Goal: Task Accomplishment & Management: Manage account settings

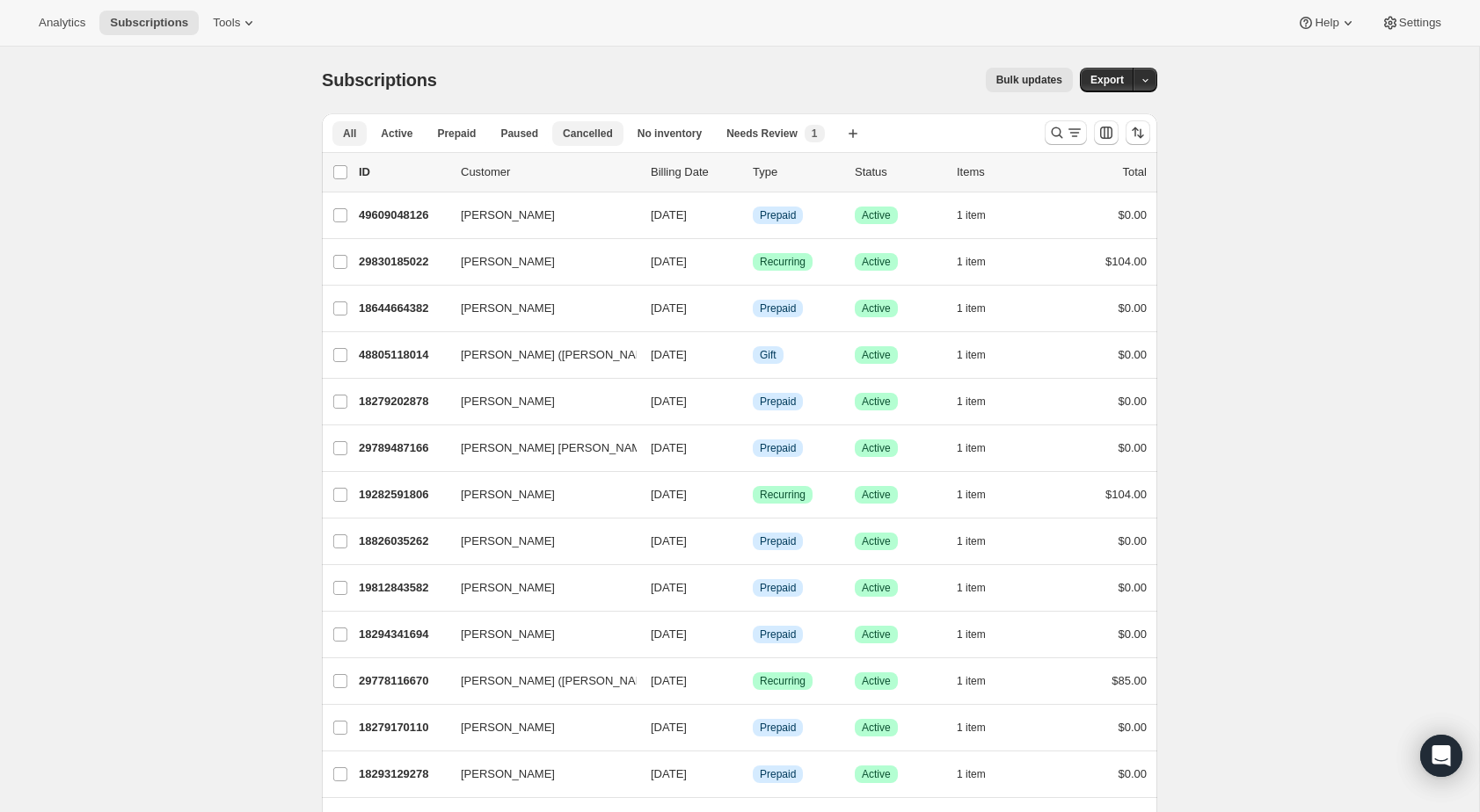
click at [606, 127] on span "Cancelled" at bounding box center [588, 134] width 50 height 14
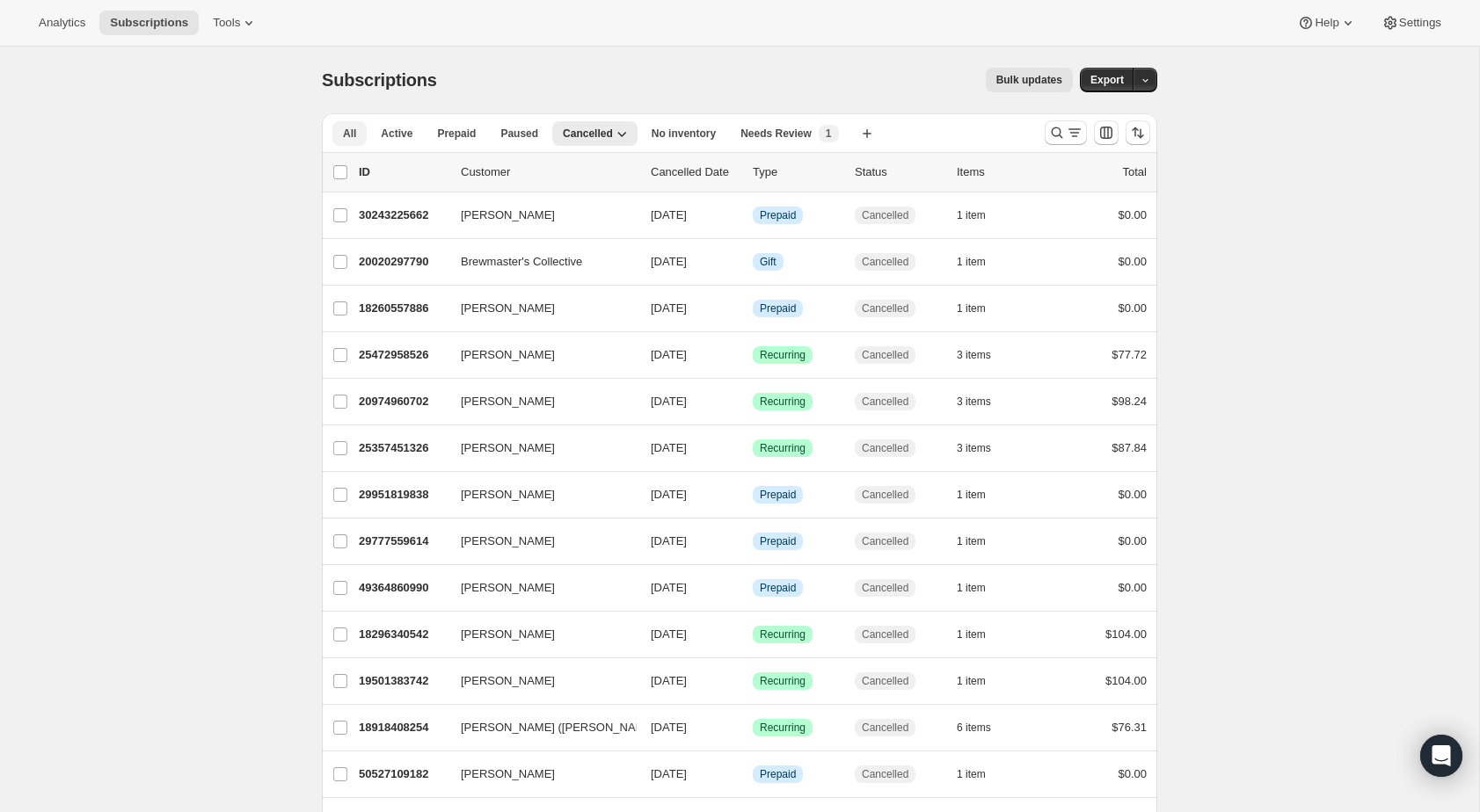
click at [353, 128] on span "All" at bounding box center [349, 134] width 13 height 14
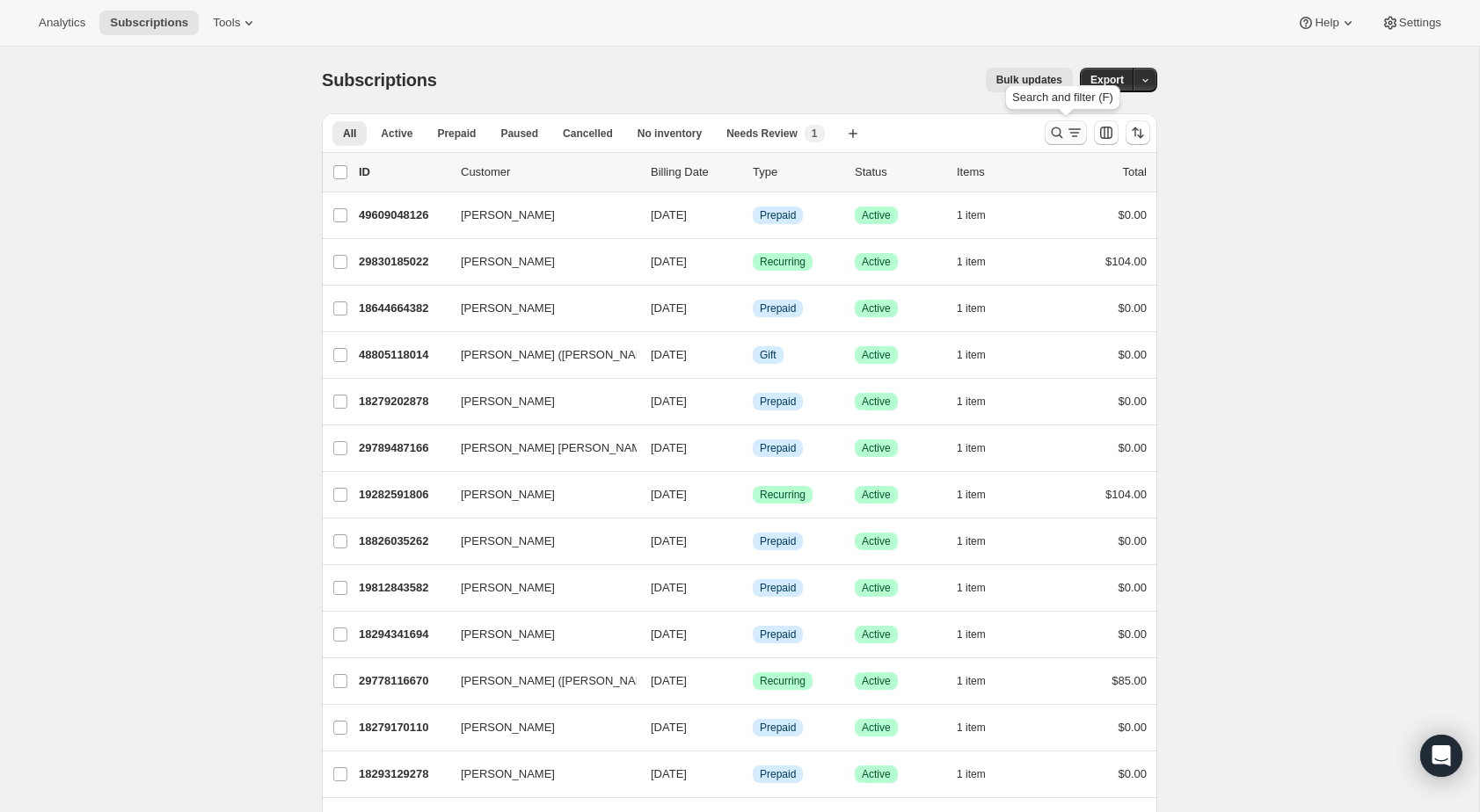
click at [1073, 133] on icon "Search and filter results" at bounding box center [1075, 133] width 10 height 2
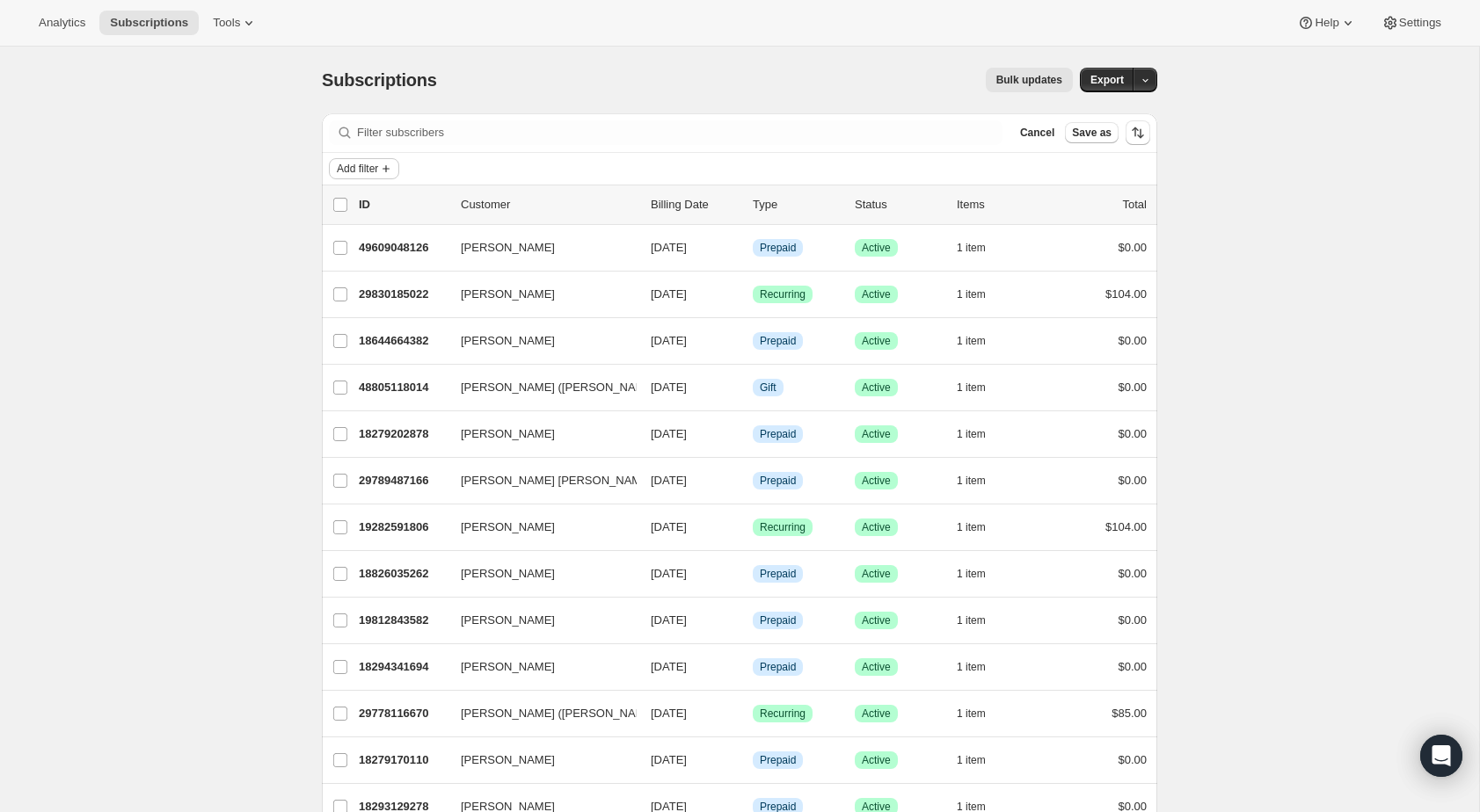
drag, startPoint x: 382, startPoint y: 157, endPoint x: 380, endPoint y: 167, distance: 10.2
click at [382, 158] on div "Add filter" at bounding box center [740, 169] width 835 height 32
drag, startPoint x: 379, startPoint y: 168, endPoint x: 432, endPoint y: 174, distance: 53.3
click at [378, 168] on span "Add filter" at bounding box center [357, 169] width 41 height 14
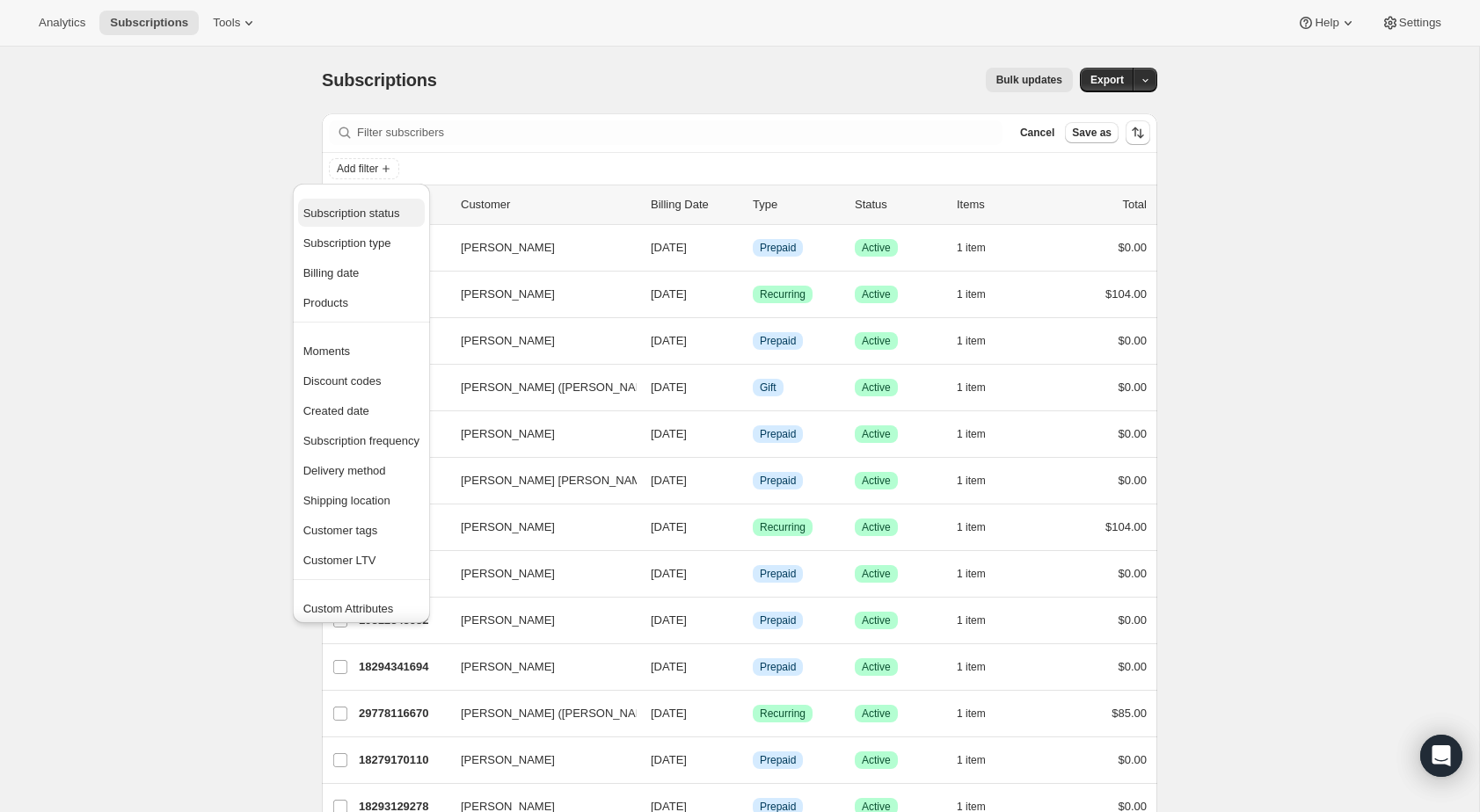
click at [382, 219] on span "Subscription status" at bounding box center [361, 213] width 116 height 18
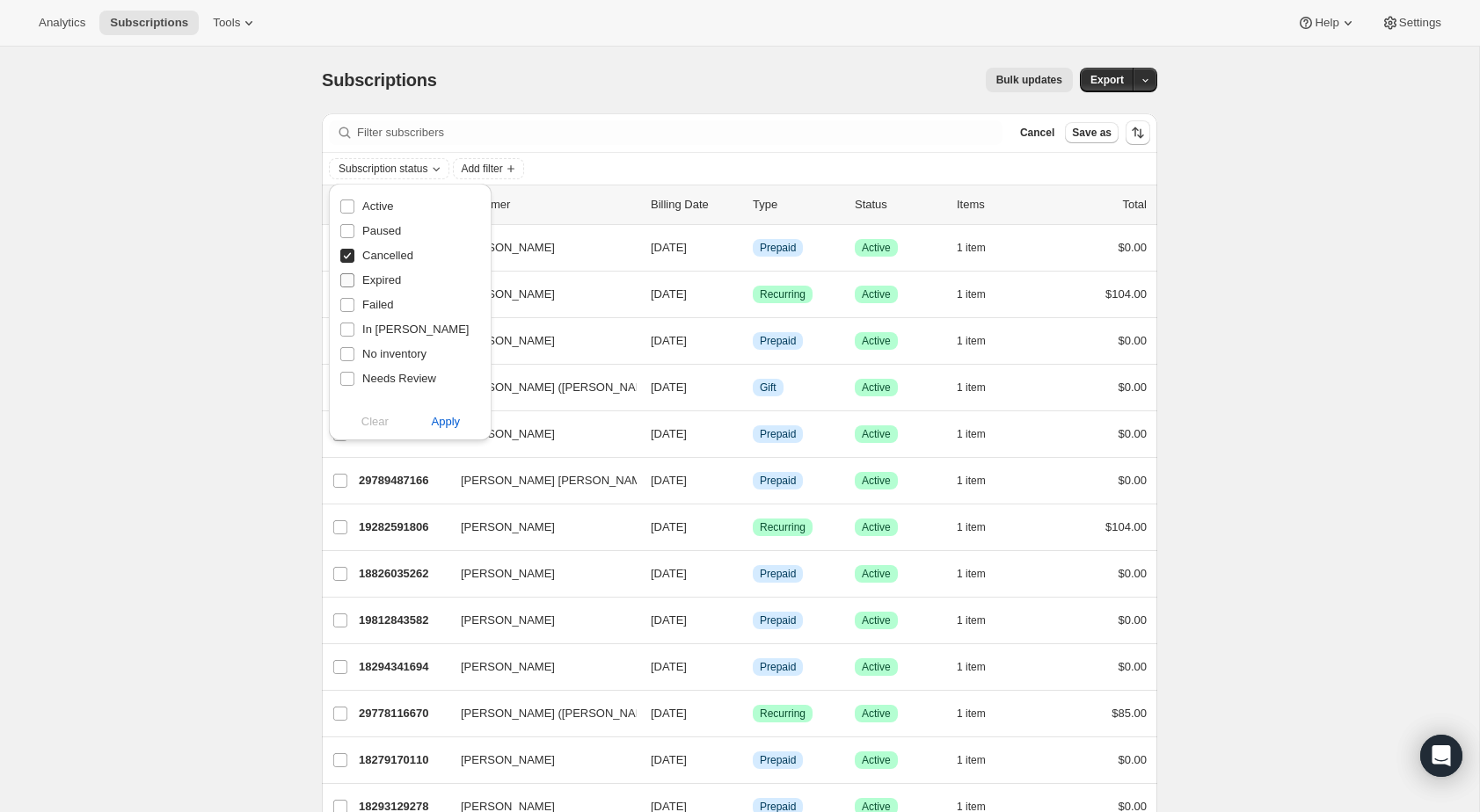
drag, startPoint x: 371, startPoint y: 302, endPoint x: 379, endPoint y: 273, distance: 30.1
click at [371, 302] on span "Failed" at bounding box center [377, 304] width 31 height 13
click at [354, 302] on input "Failed" at bounding box center [347, 305] width 14 height 14
checkbox input "true"
click at [382, 261] on span "Cancelled" at bounding box center [387, 254] width 51 height 13
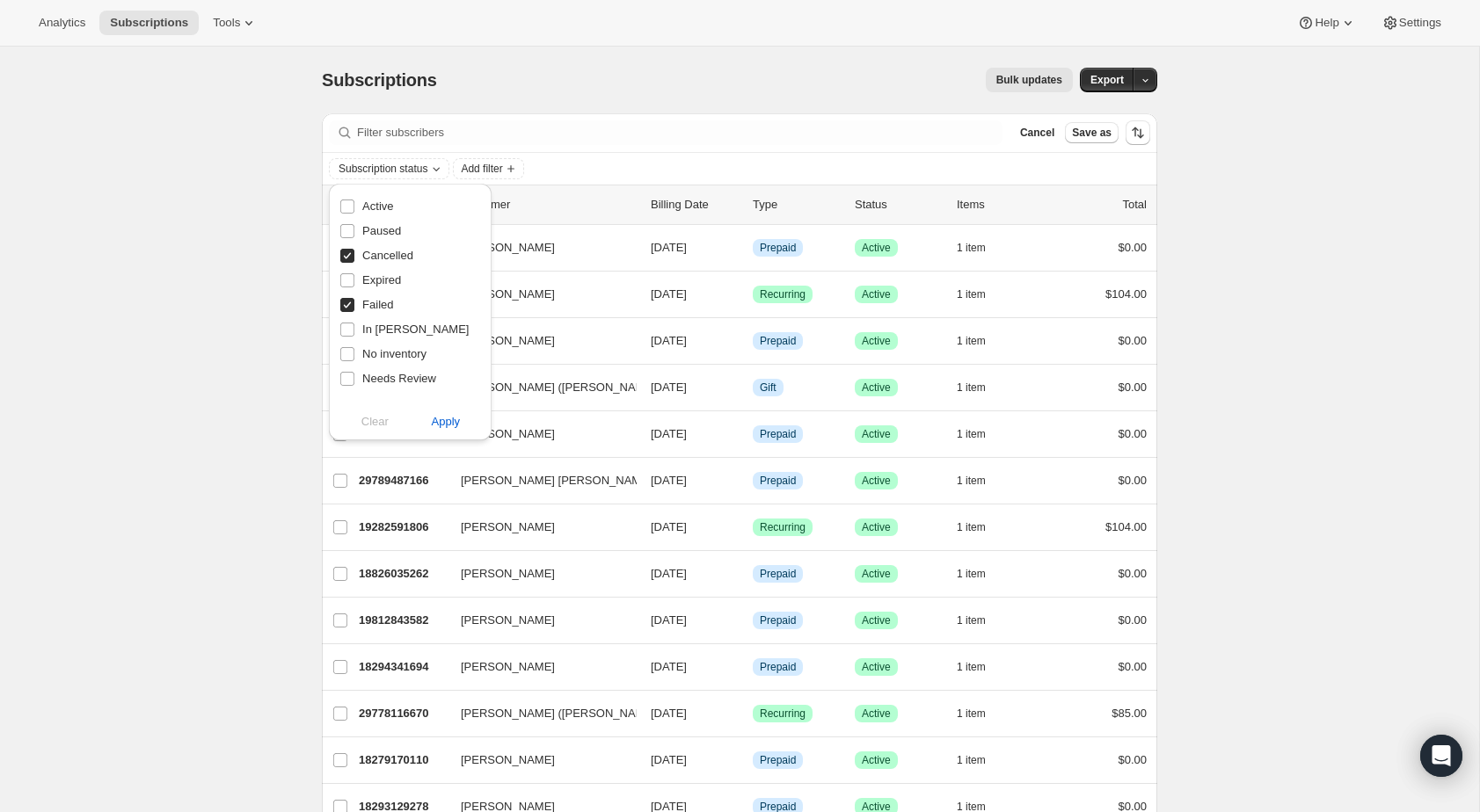
click at [354, 261] on input "Cancelled" at bounding box center [347, 255] width 14 height 14
checkbox input "false"
click at [428, 413] on button "Apply" at bounding box center [446, 422] width 93 height 28
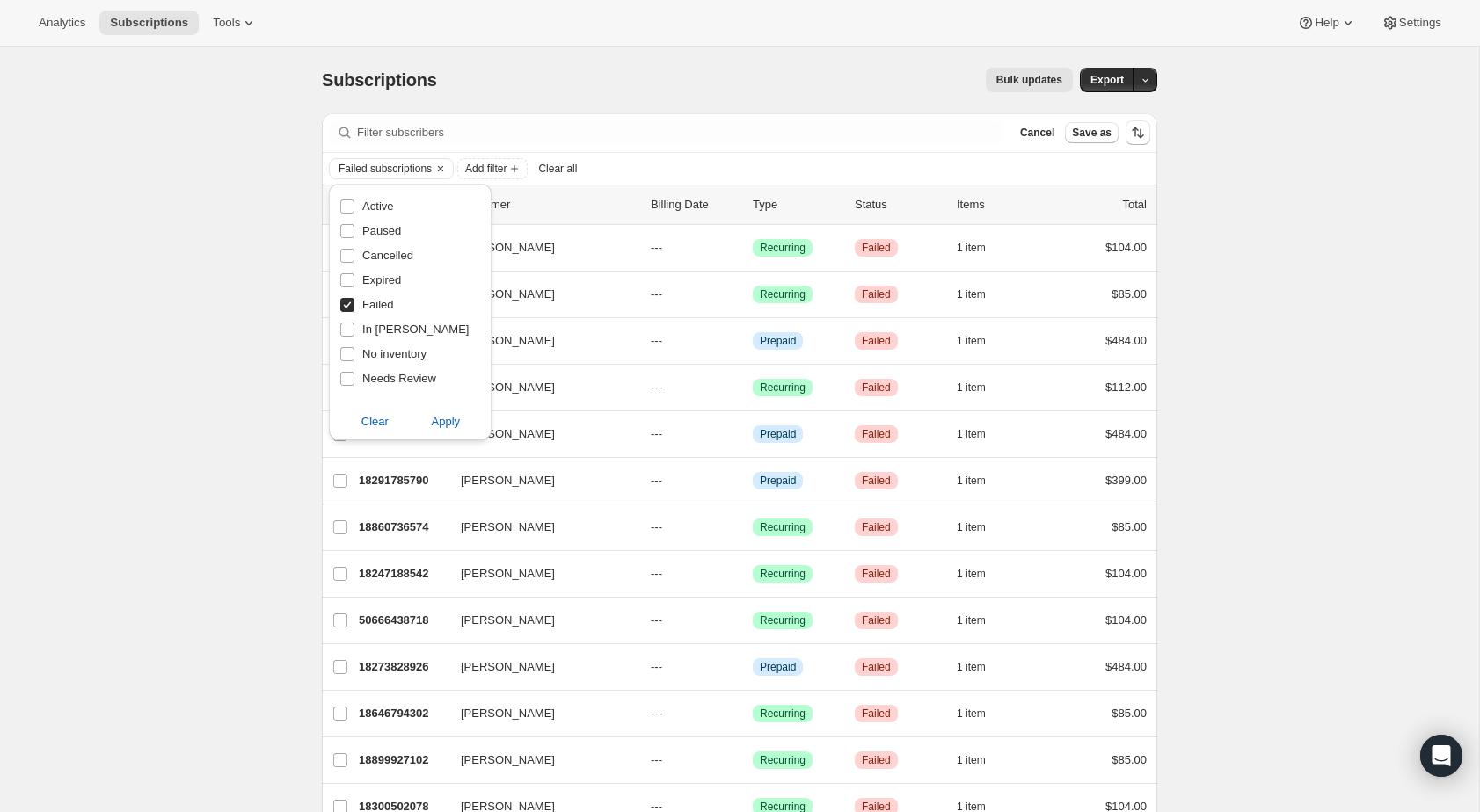
click at [1311, 262] on div "Subscriptions. This page is ready Subscriptions Bulk updates More actions Bulk …" at bounding box center [740, 744] width 1479 height 1395
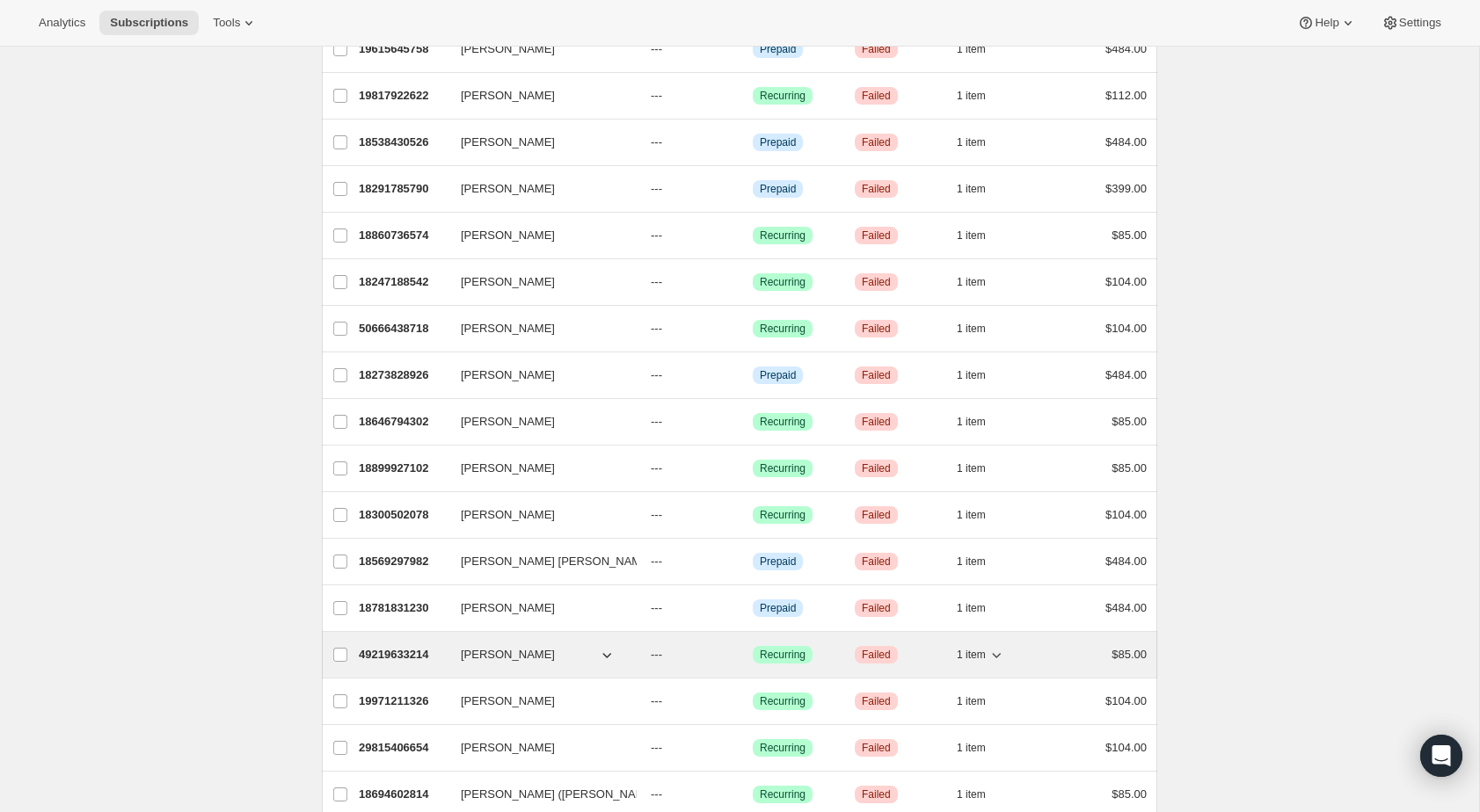
scroll to position [630, 0]
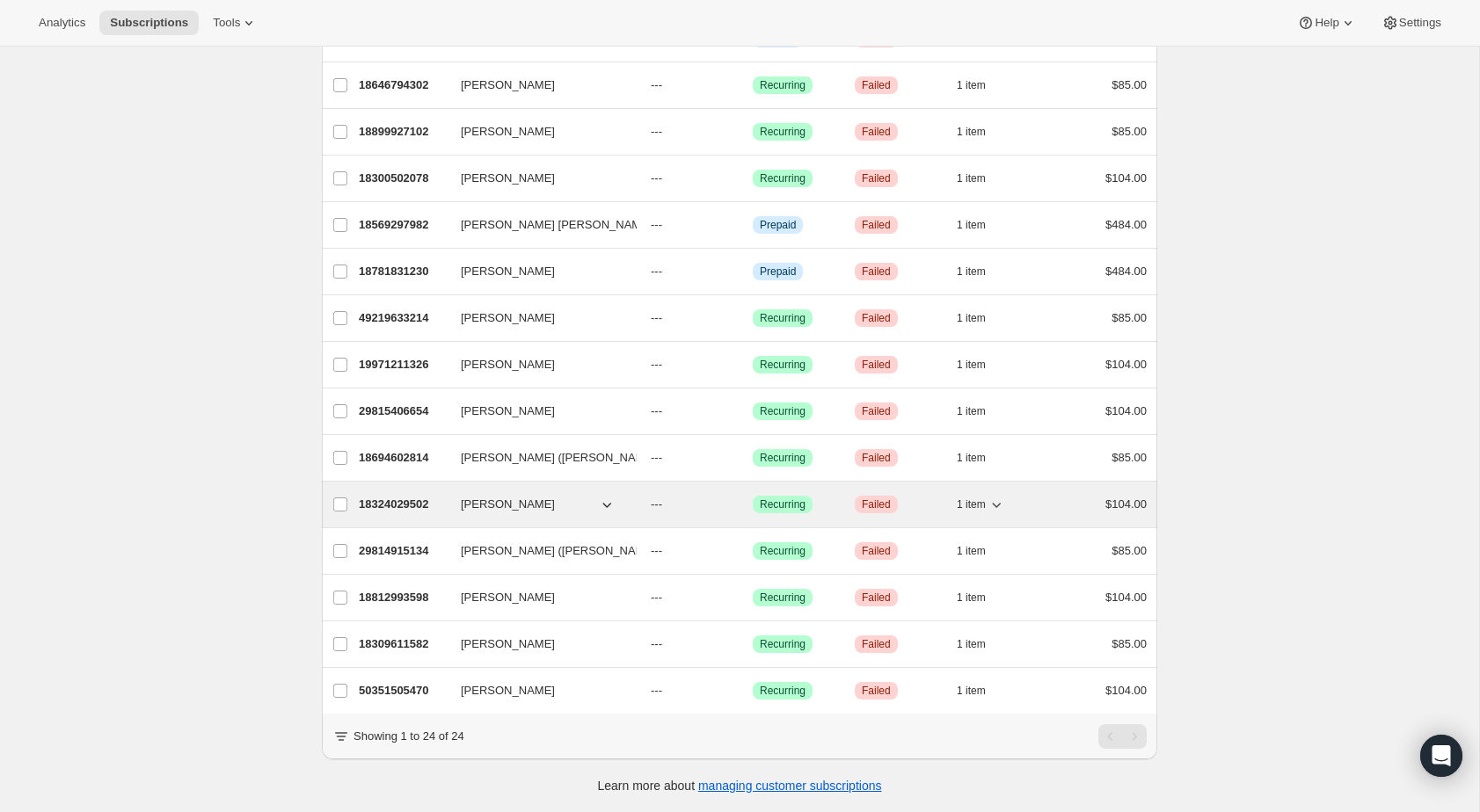
click at [392, 504] on p "18324029502" at bounding box center [403, 505] width 88 height 18
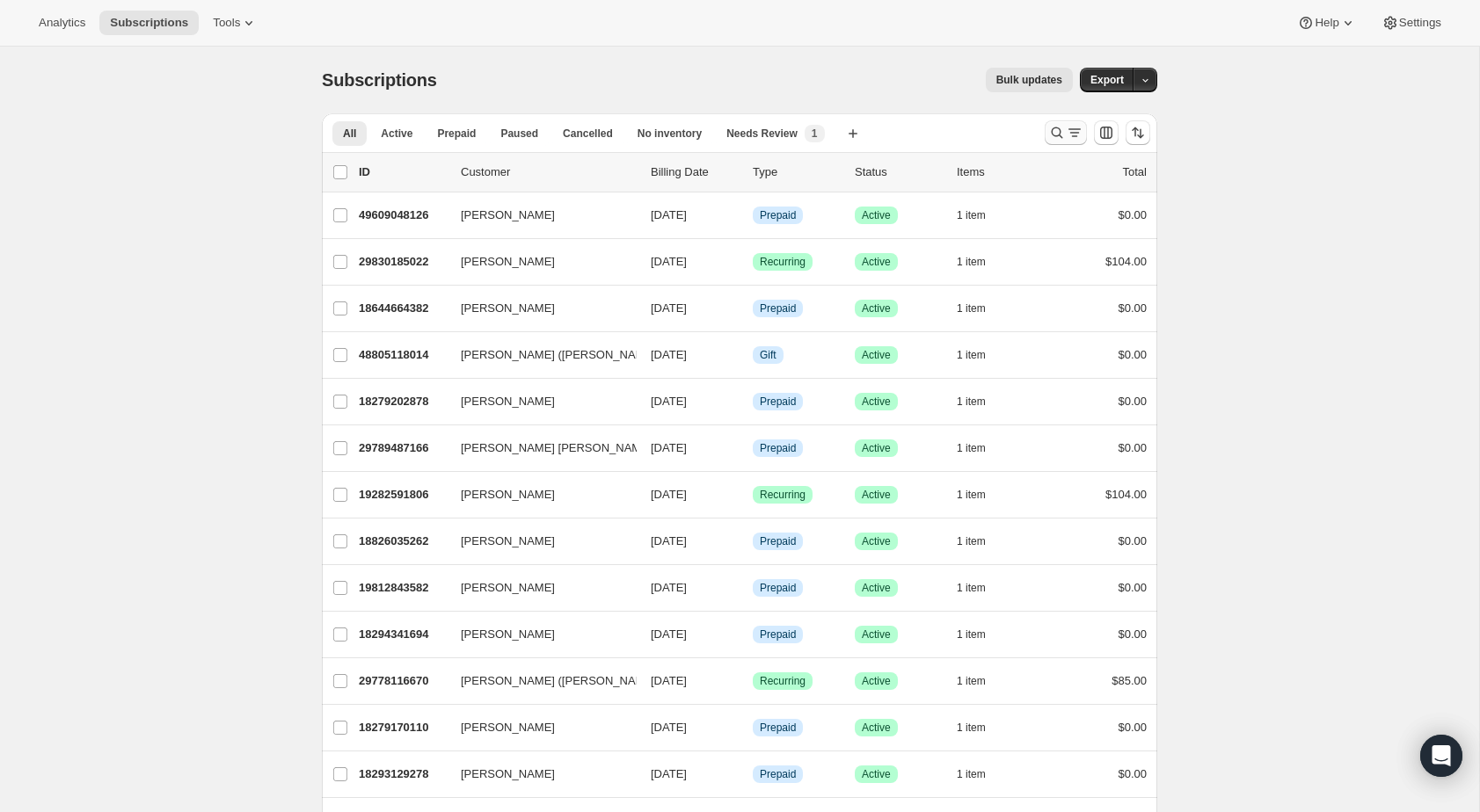
click at [1072, 143] on button "Search and filter results" at bounding box center [1066, 133] width 42 height 25
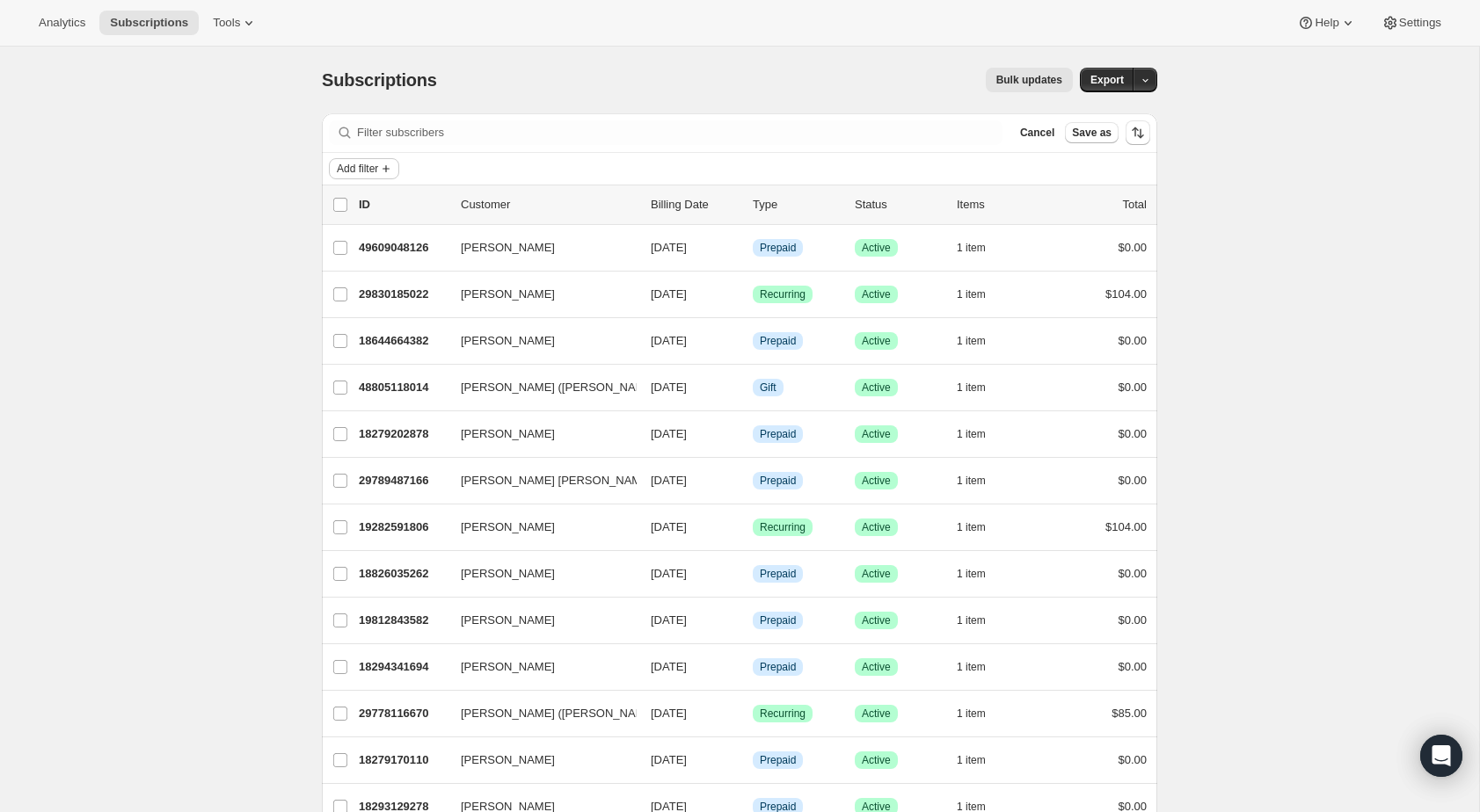
click at [350, 168] on span "Add filter" at bounding box center [357, 169] width 41 height 14
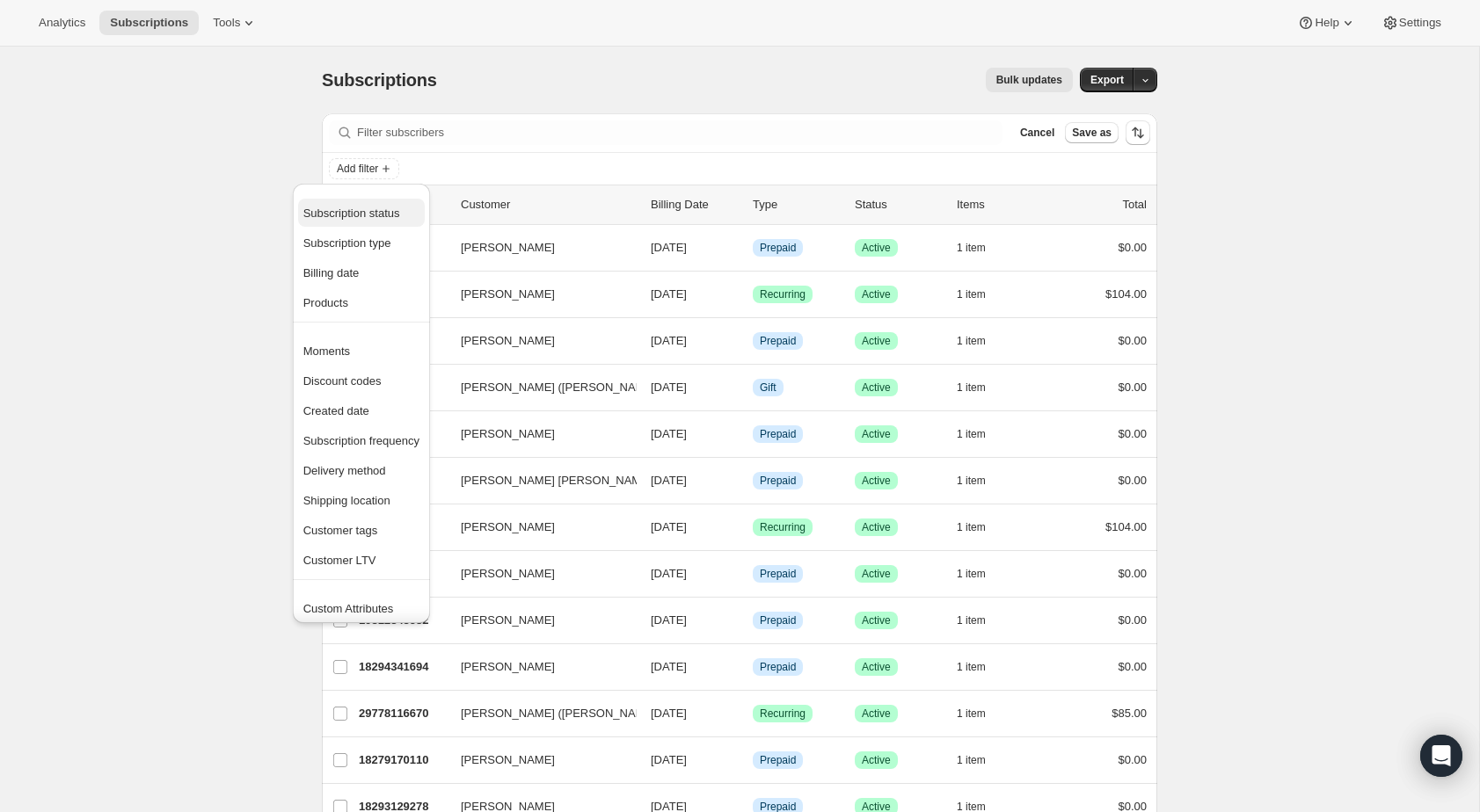
click at [391, 213] on span "Subscription status" at bounding box center [351, 212] width 97 height 13
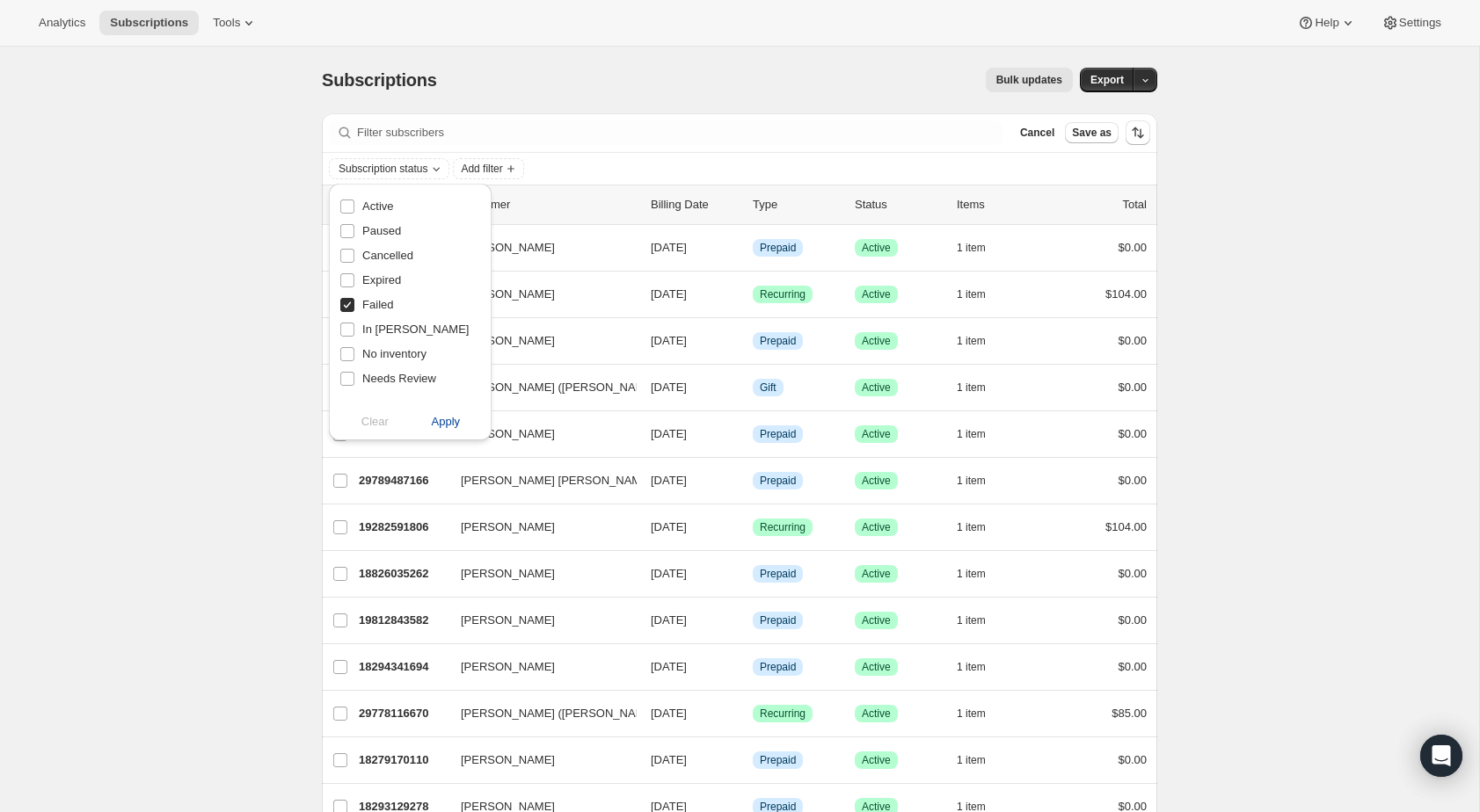
click at [448, 423] on span "Apply" at bounding box center [446, 422] width 29 height 18
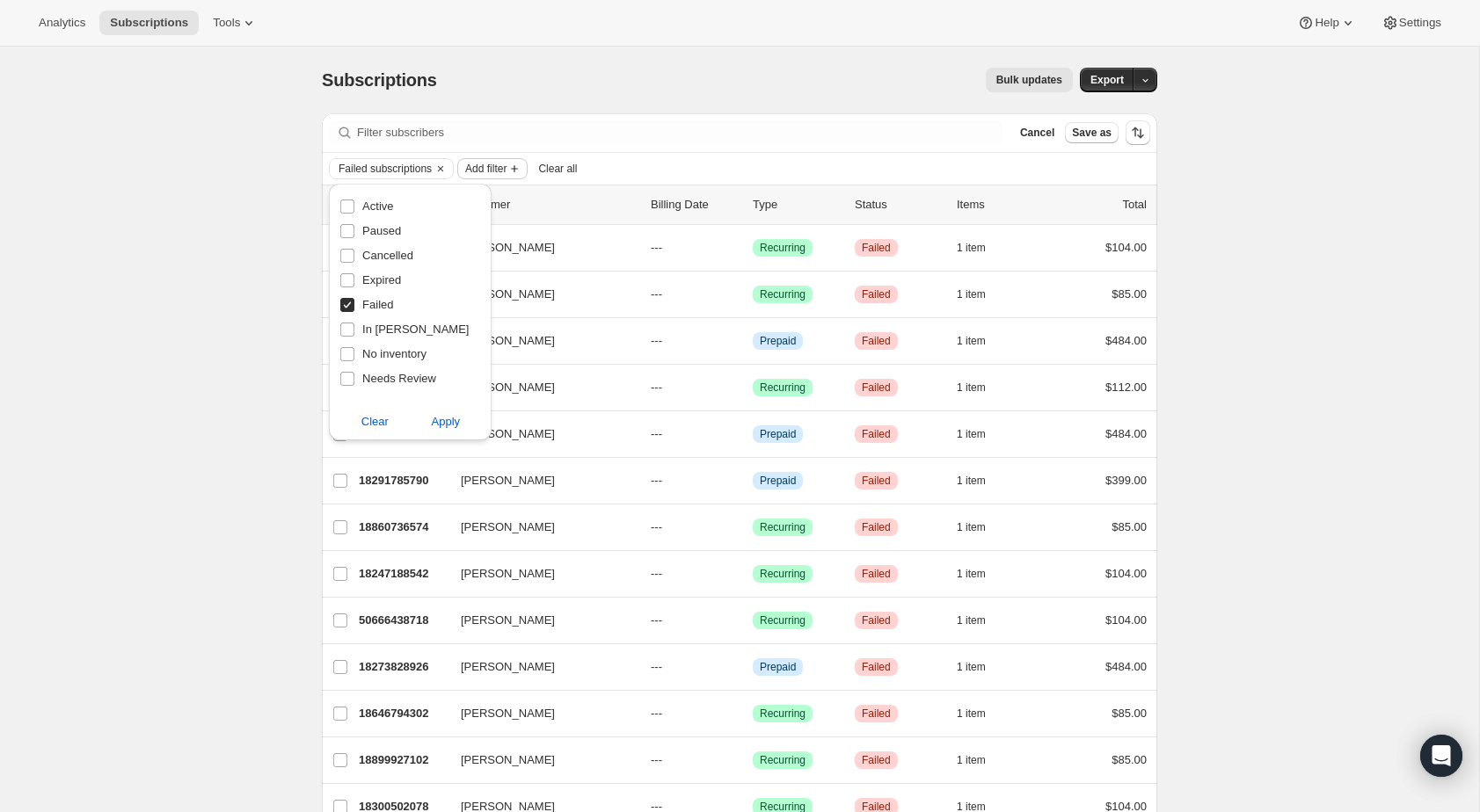
click at [518, 170] on icon "Add filter" at bounding box center [514, 169] width 7 height 7
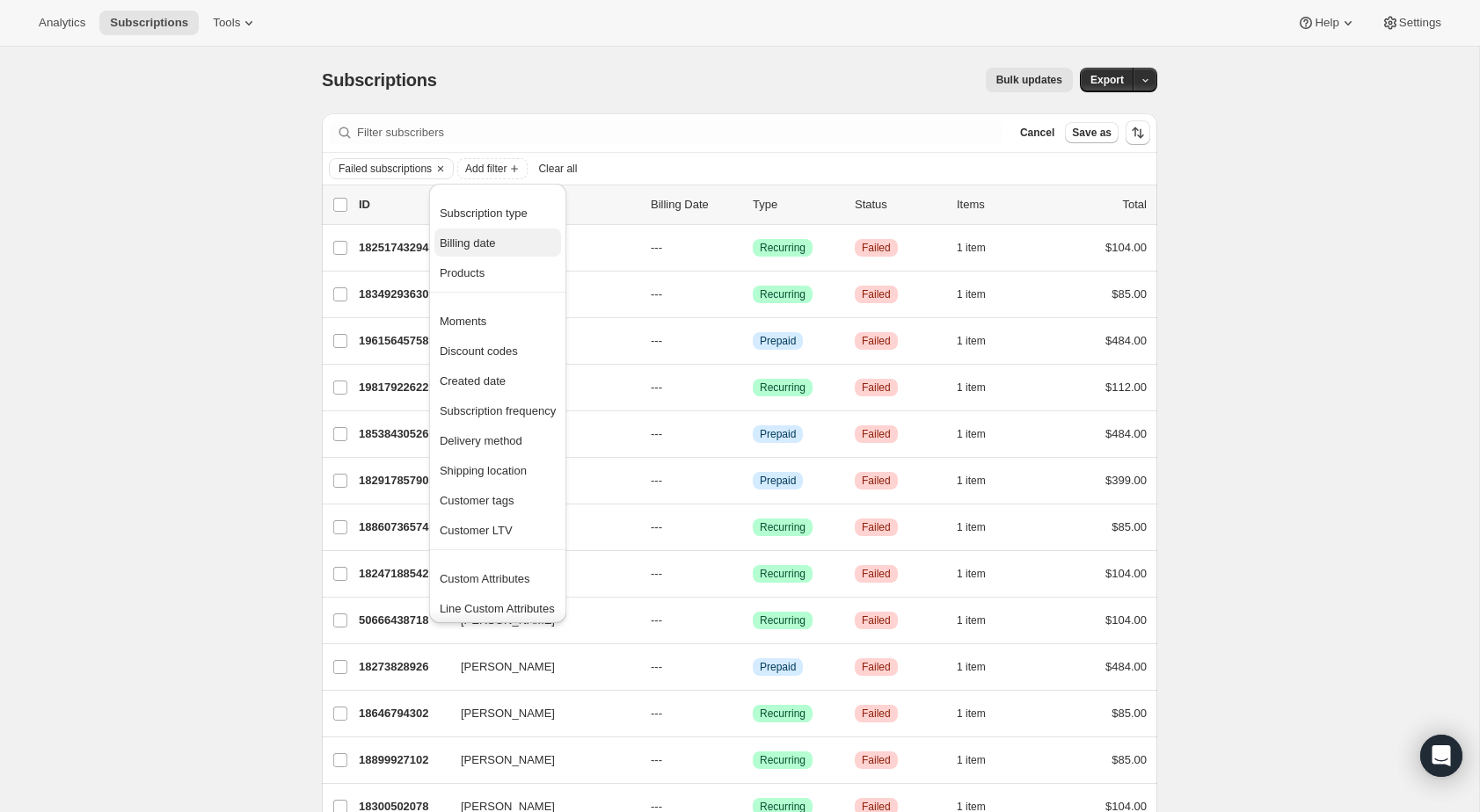
click at [487, 240] on span "Billing date" at bounding box center [468, 242] width 56 height 13
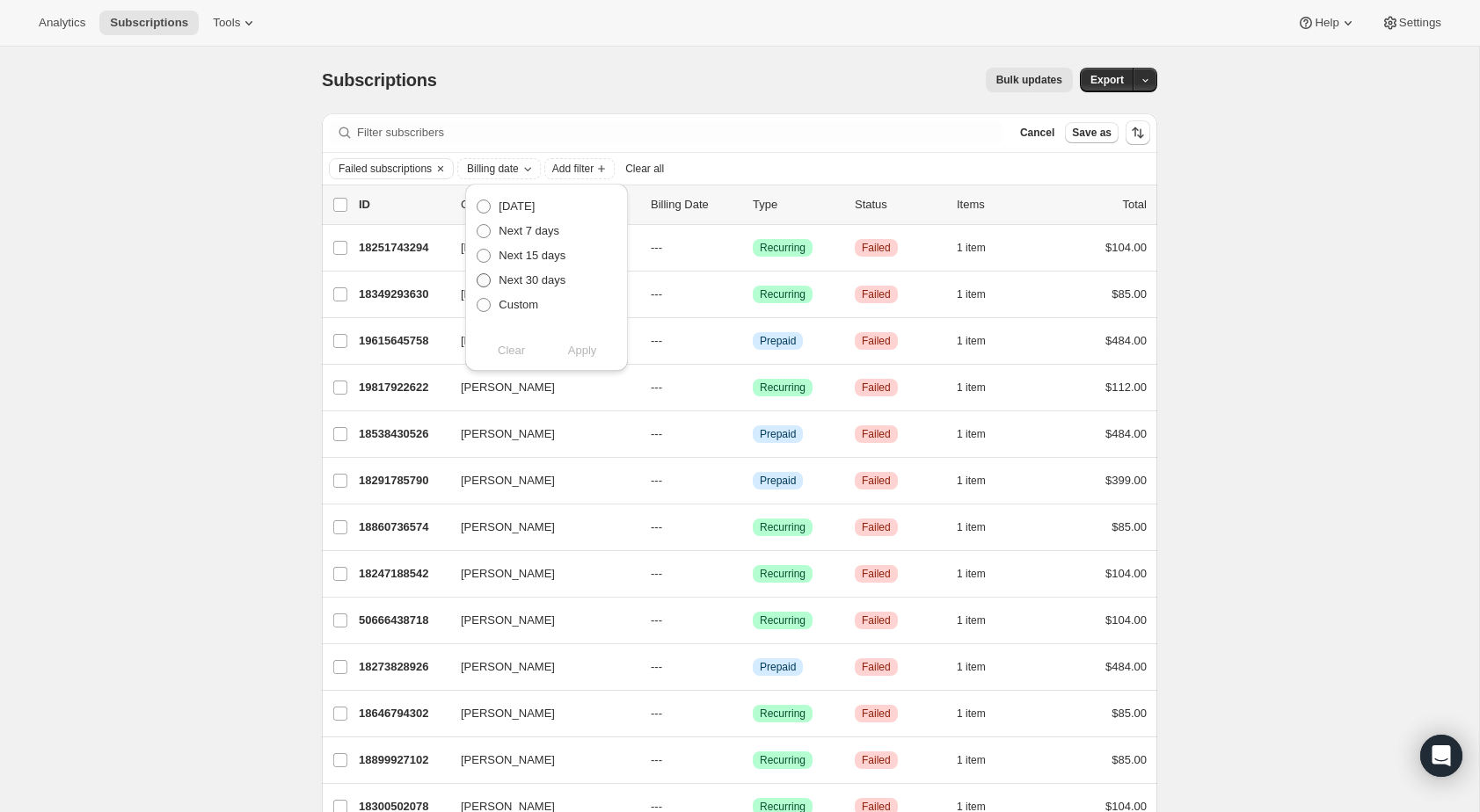
click at [511, 277] on span "Next 30 days" at bounding box center [532, 279] width 67 height 13
click at [478, 274] on input "Next 30 days" at bounding box center [477, 273] width 1 height 1
radio input "true"
click at [575, 349] on span "Apply" at bounding box center [582, 351] width 29 height 18
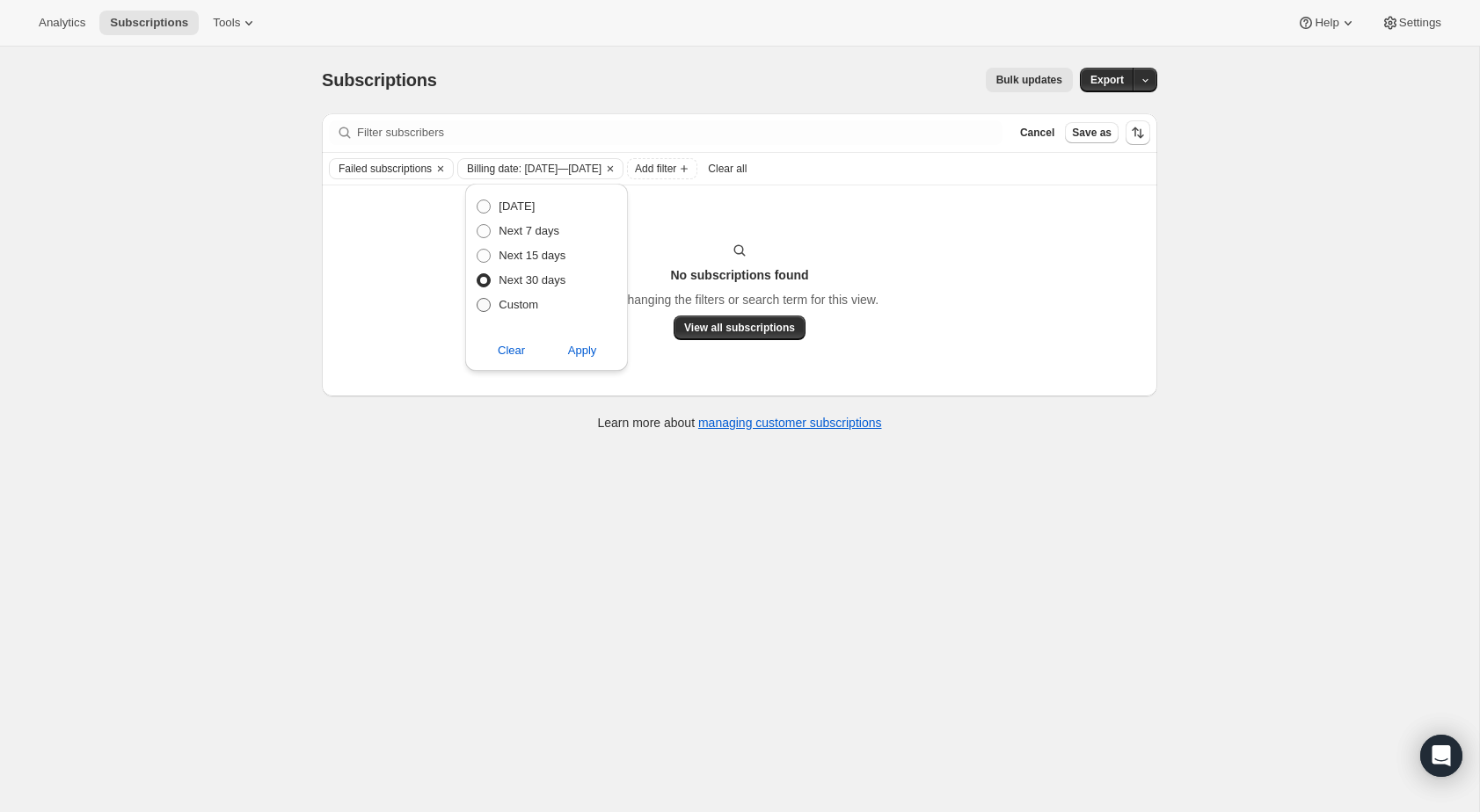
click at [516, 299] on span "Custom" at bounding box center [519, 304] width 40 height 13
click at [478, 299] on input "Custom" at bounding box center [477, 298] width 1 height 1
radio input "true"
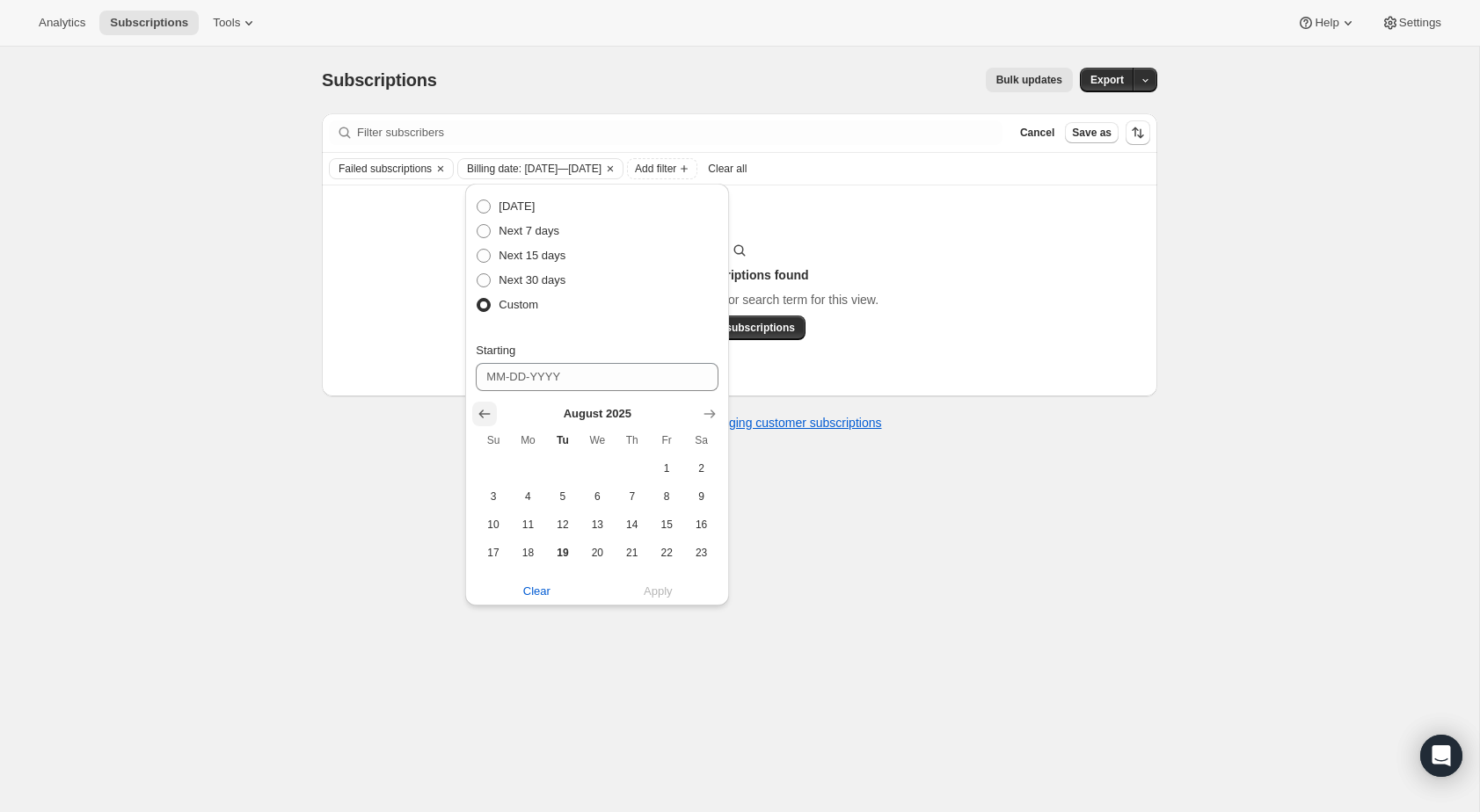
click at [479, 420] on icon "Show previous month, July 2025" at bounding box center [485, 414] width 18 height 18
click at [559, 478] on button "1" at bounding box center [562, 469] width 34 height 28
click at [694, 542] on button "26" at bounding box center [702, 553] width 34 height 28
click at [570, 460] on button "1" at bounding box center [562, 469] width 34 height 28
type input "07-01-2025"
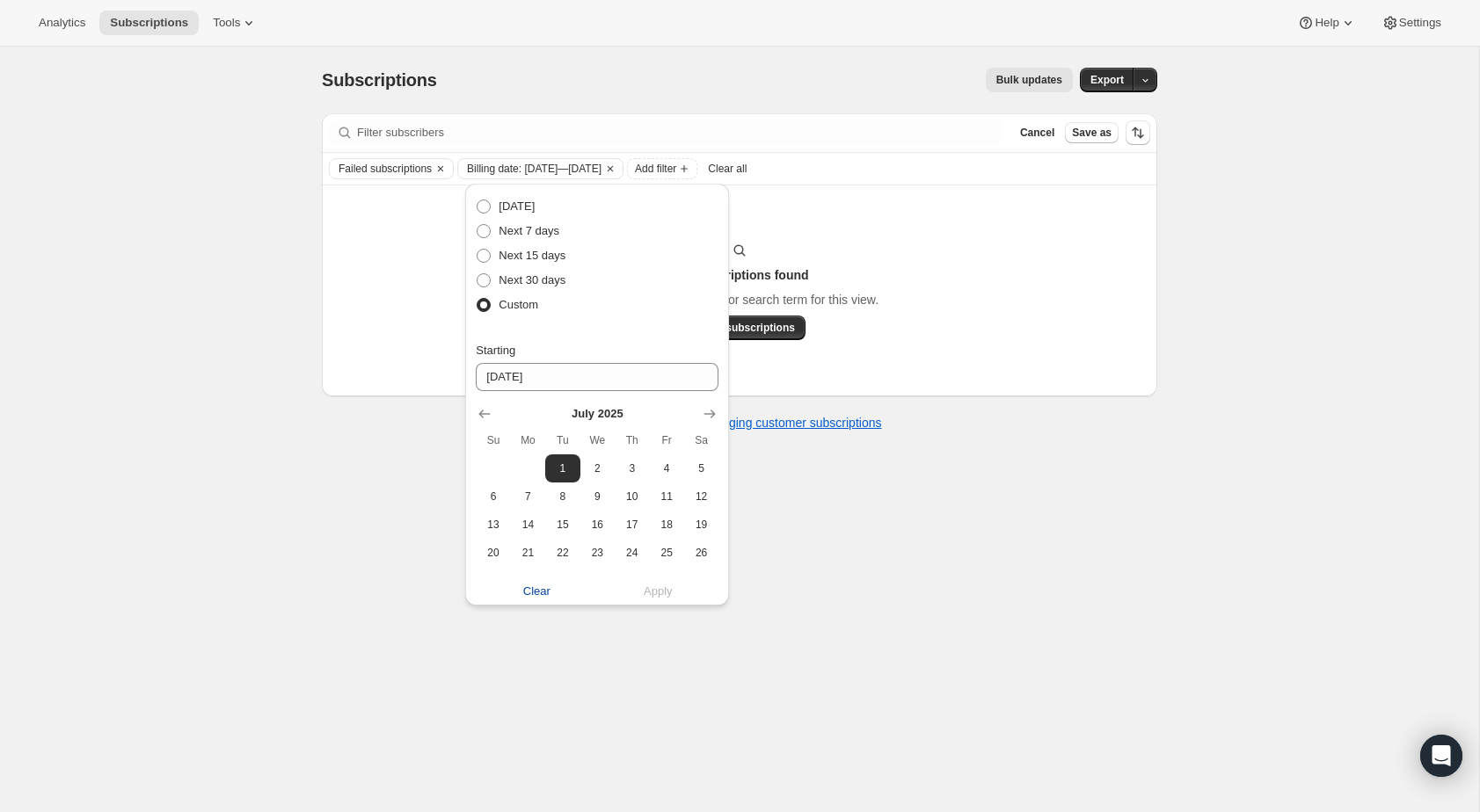
drag, startPoint x: 650, startPoint y: 591, endPoint x: 597, endPoint y: 598, distance: 53.5
click at [650, 591] on div "Clear Apply" at bounding box center [597, 592] width 243 height 18
click at [534, 596] on span "Clear" at bounding box center [536, 592] width 27 height 18
radio input "false"
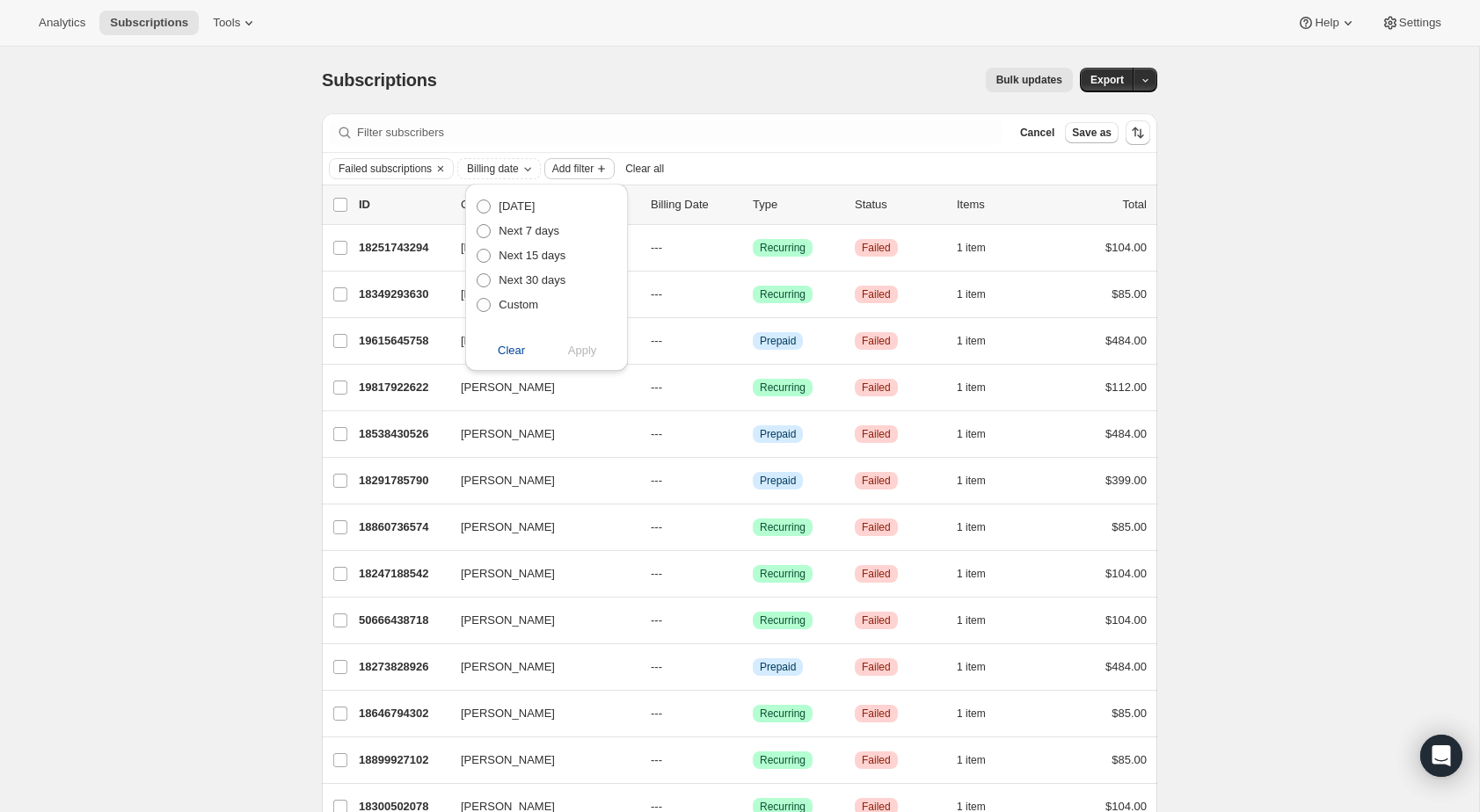
click at [578, 167] on span "Add filter" at bounding box center [572, 169] width 41 height 14
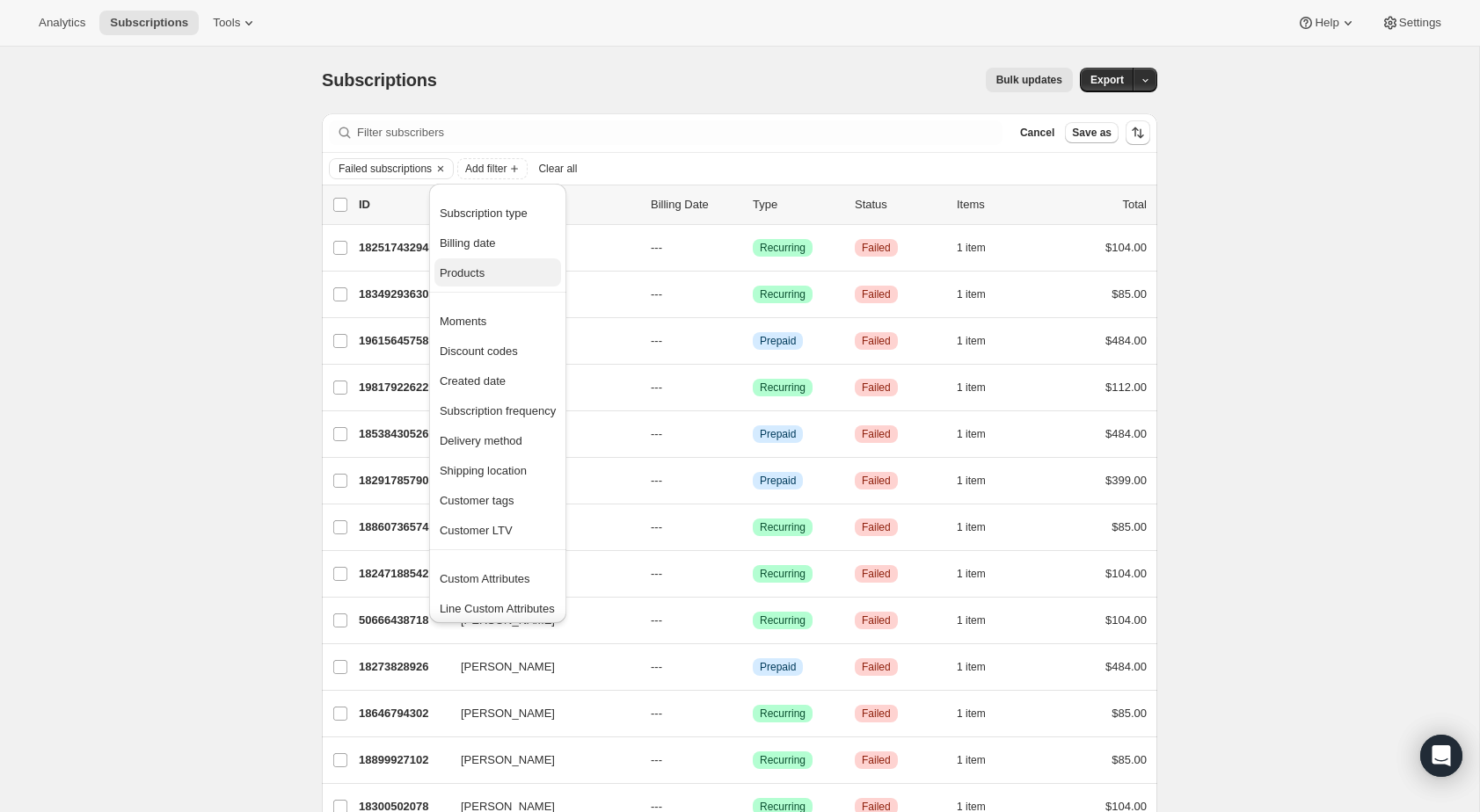
click at [508, 271] on span "Products" at bounding box center [498, 273] width 116 height 18
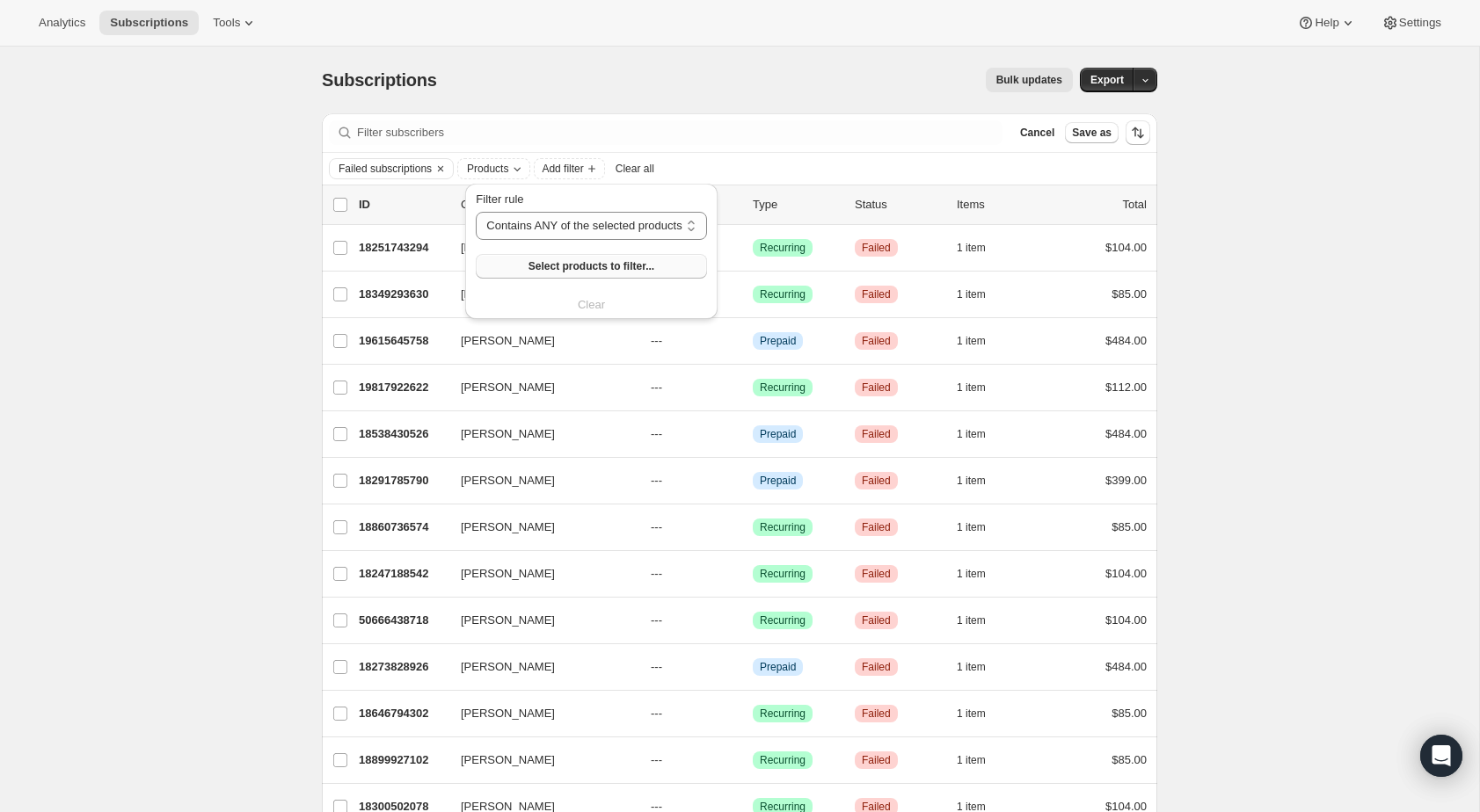
click at [572, 264] on span "Select products to filter..." at bounding box center [592, 266] width 126 height 14
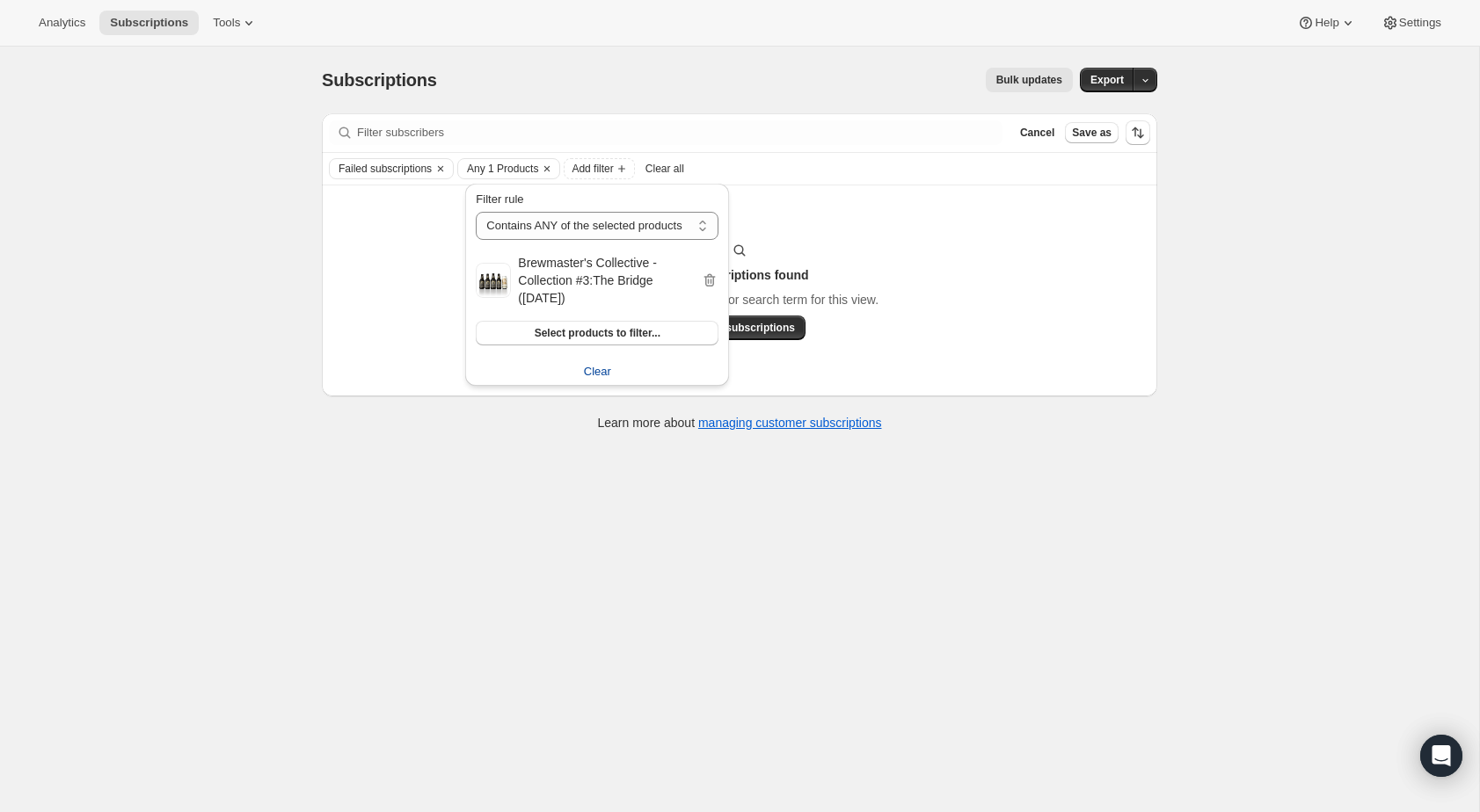
click at [589, 368] on span "Clear" at bounding box center [597, 372] width 27 height 18
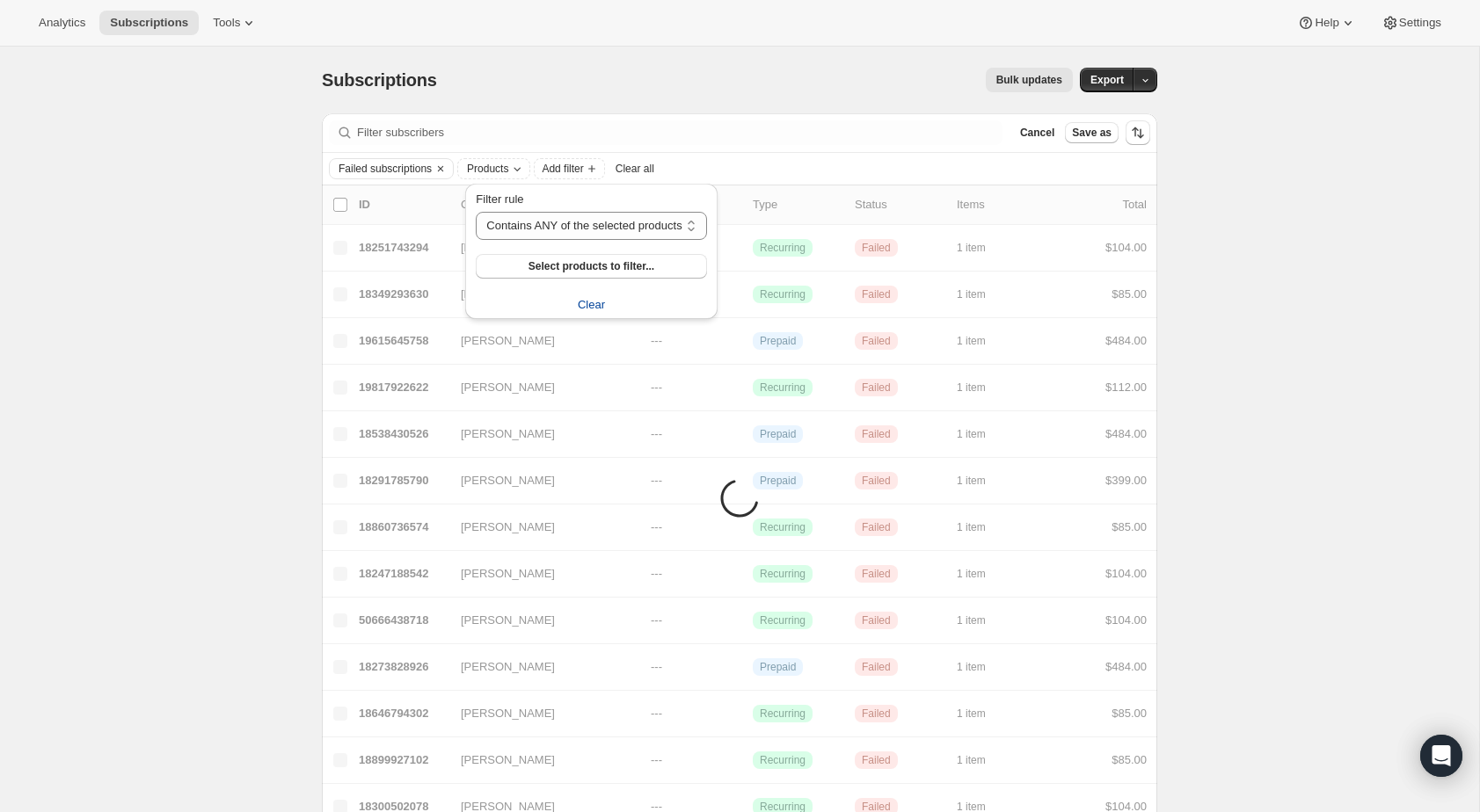
scroll to position [6, 0]
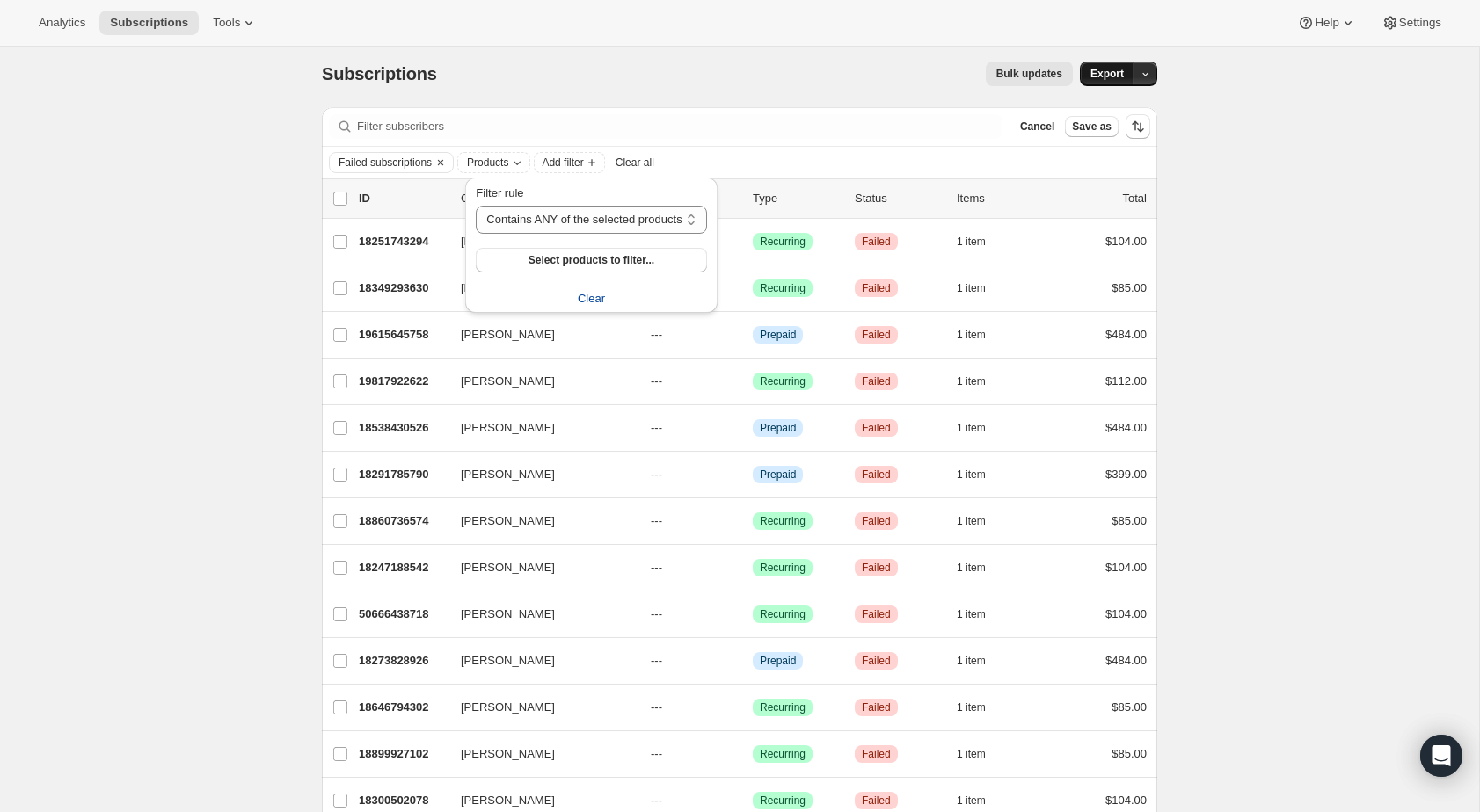
click at [1117, 85] on button "Export" at bounding box center [1107, 74] width 55 height 25
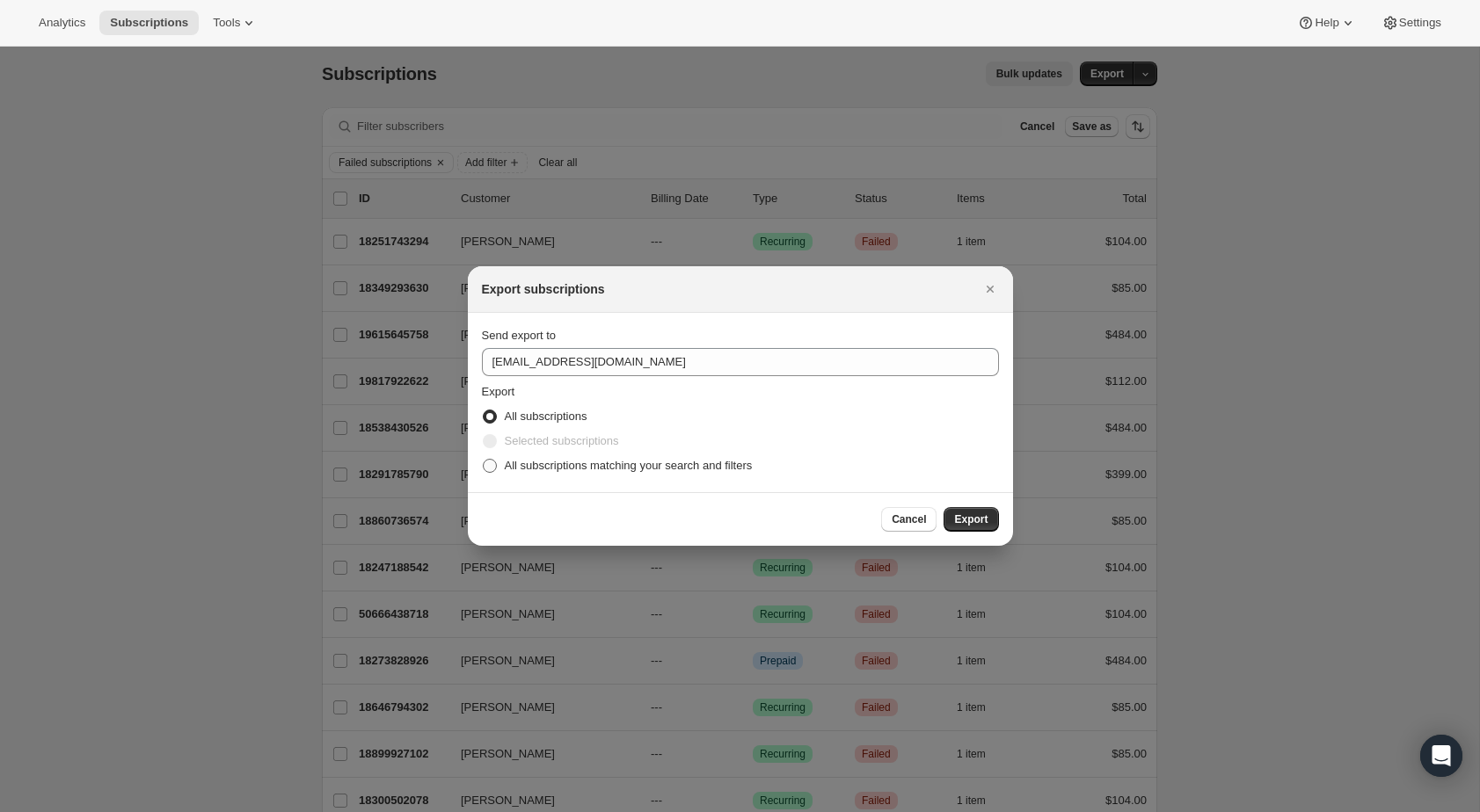
drag, startPoint x: 606, startPoint y: 463, endPoint x: 693, endPoint y: 477, distance: 88.1
click at [611, 463] on span "All subscriptions matching your search and filters" at bounding box center [629, 465] width 248 height 13
click at [484, 460] on input "All subscriptions matching your search and filters" at bounding box center [483, 459] width 1 height 1
radio input "true"
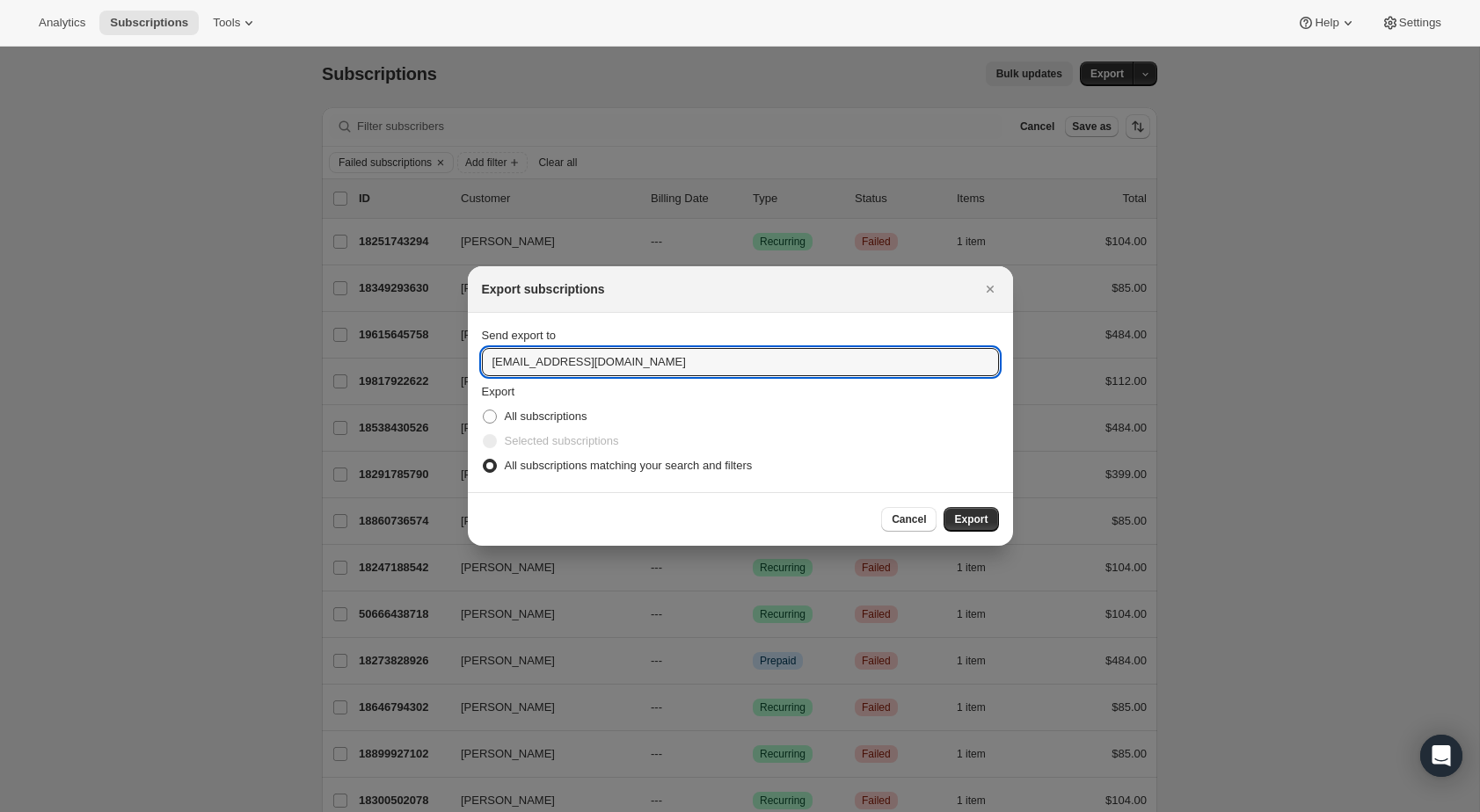
drag, startPoint x: 532, startPoint y: 365, endPoint x: 451, endPoint y: 358, distance: 81.3
drag, startPoint x: 544, startPoint y: 363, endPoint x: 423, endPoint y: 351, distance: 121.6
type input "micaela.yeo@firestonewalker.com"
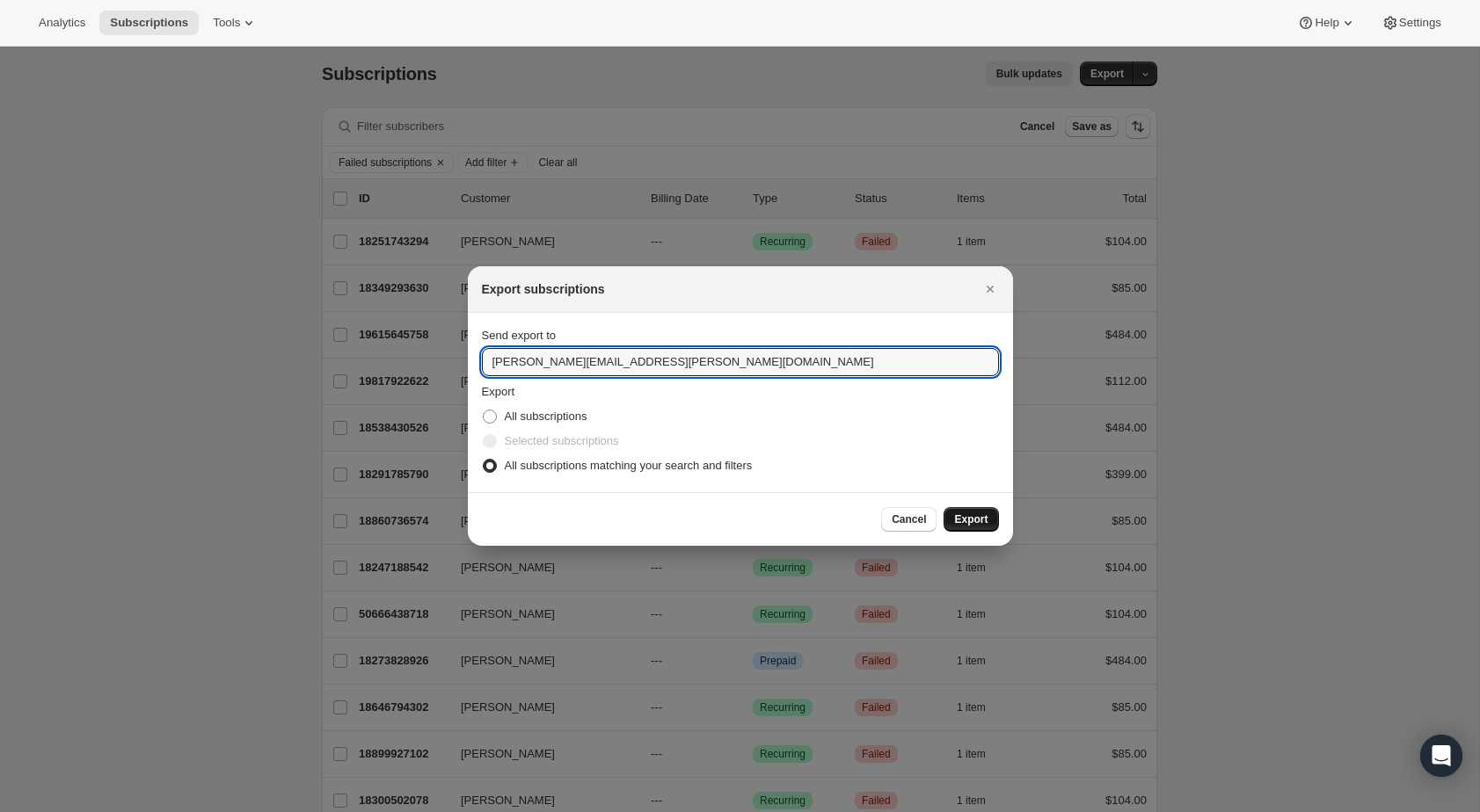
click at [964, 524] on span "Export" at bounding box center [970, 520] width 33 height 14
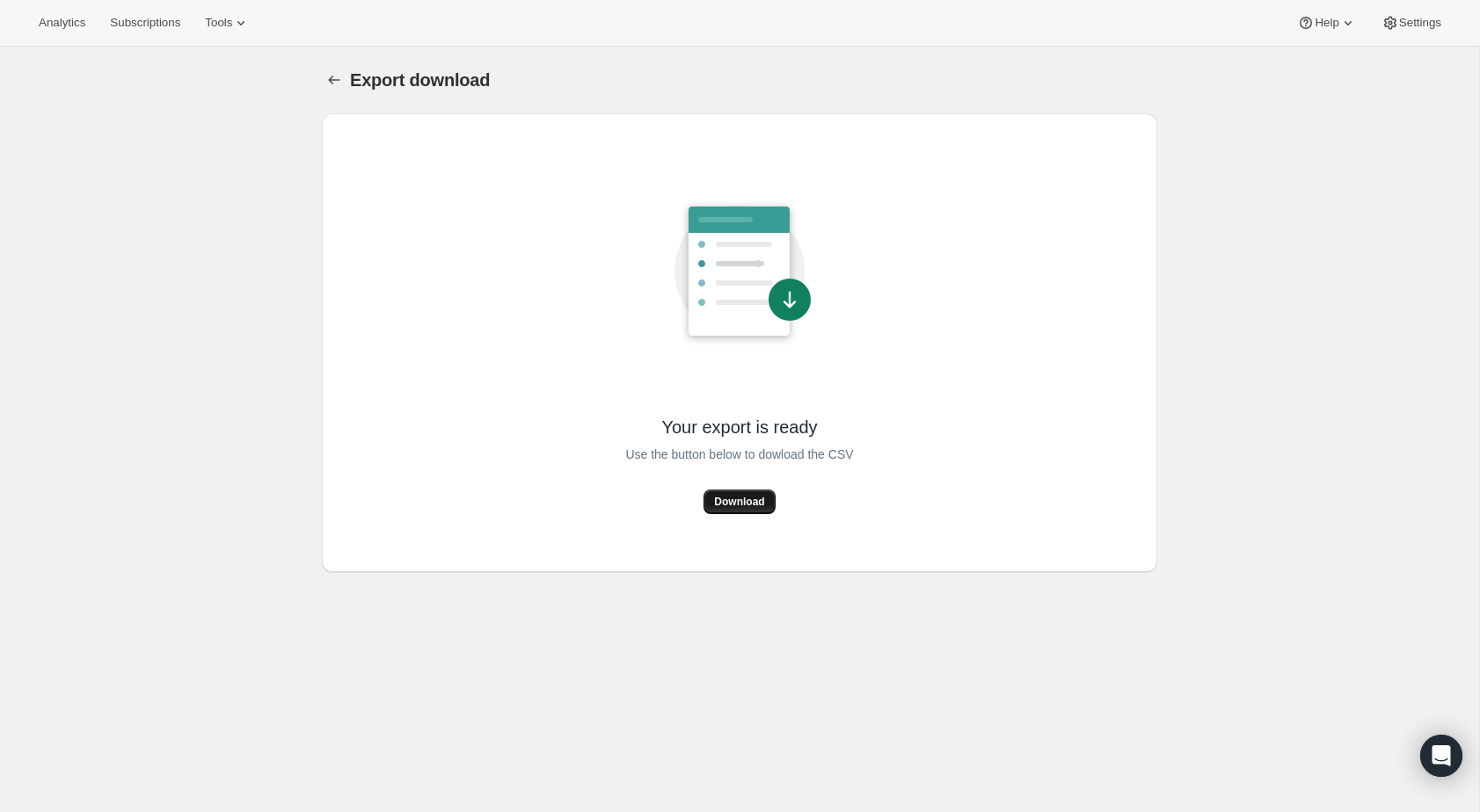
click at [731, 507] on span "Download" at bounding box center [740, 502] width 50 height 14
